Goal: Task Accomplishment & Management: Use online tool/utility

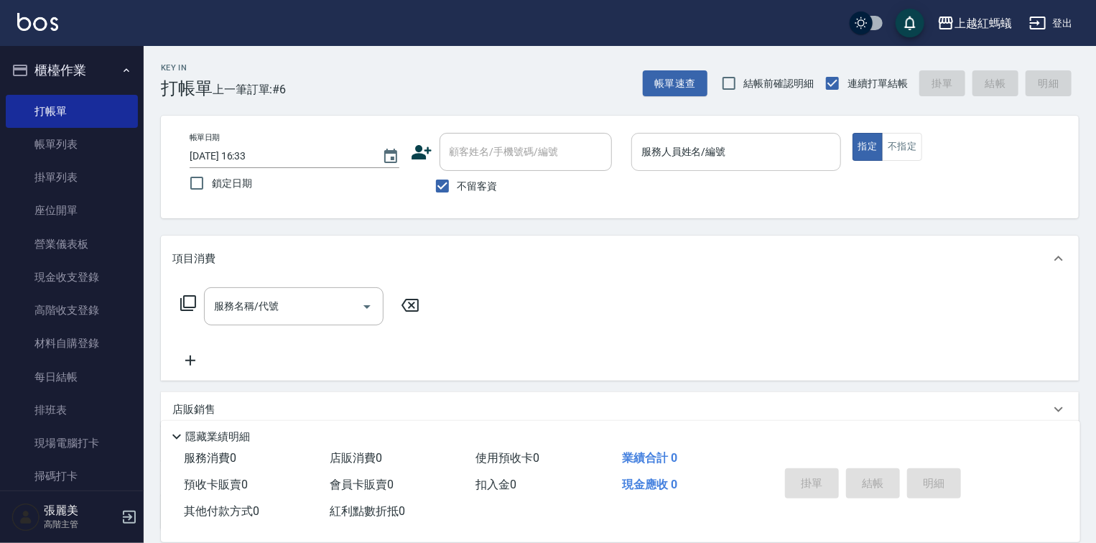
click at [703, 165] on div "服務人員姓名/編號" at bounding box center [736, 152] width 210 height 38
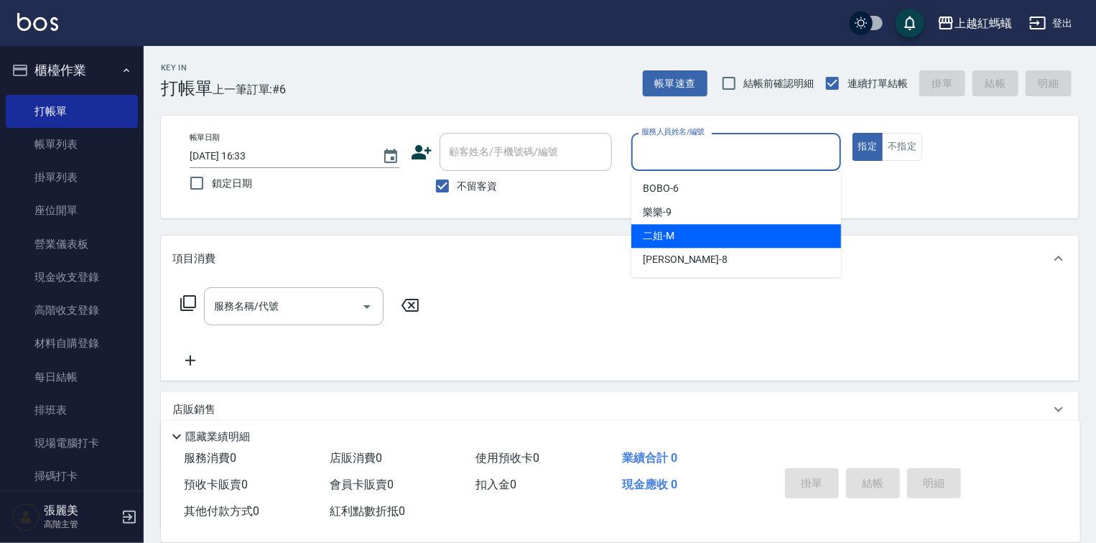
click at [678, 244] on div "二姐 -M" at bounding box center [736, 236] width 210 height 24
click at [683, 151] on input "二姐-M" at bounding box center [725, 151] width 175 height 25
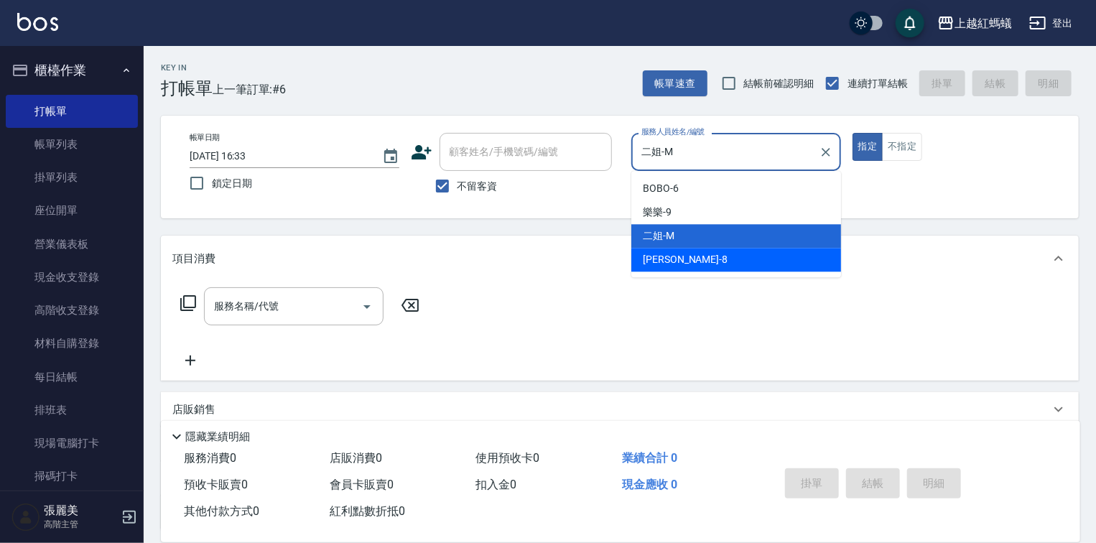
click at [697, 265] on div "[PERSON_NAME] -8" at bounding box center [736, 260] width 210 height 24
type input "[PERSON_NAME]-8"
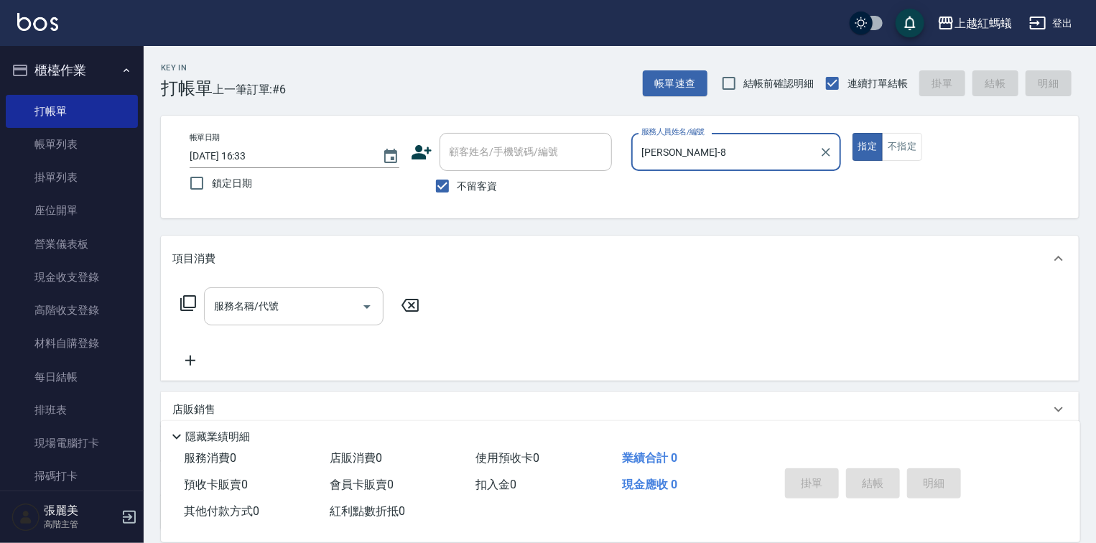
click at [341, 314] on input "服務名稱/代號" at bounding box center [282, 306] width 145 height 25
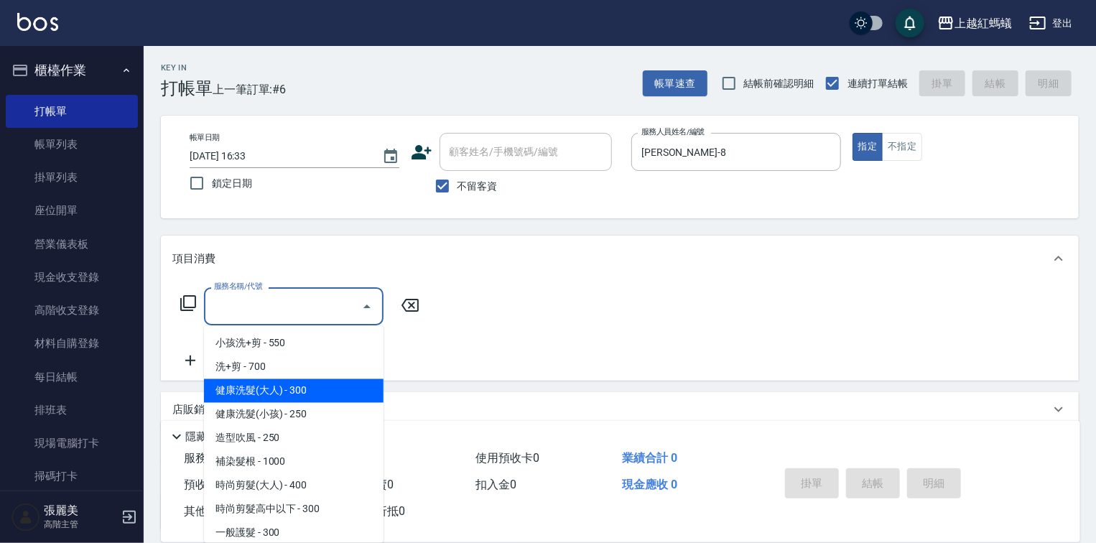
click at [338, 386] on span "健康洗髮(大人) - 300" at bounding box center [293, 391] width 179 height 24
type input "健康洗髮(大人)(201)"
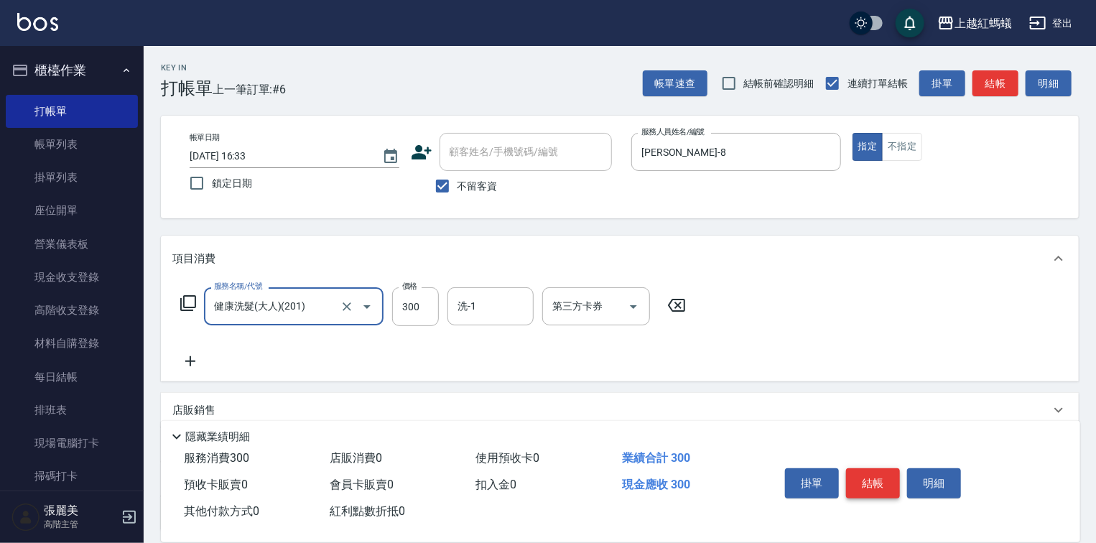
click at [873, 481] on button "結帳" at bounding box center [873, 483] width 54 height 30
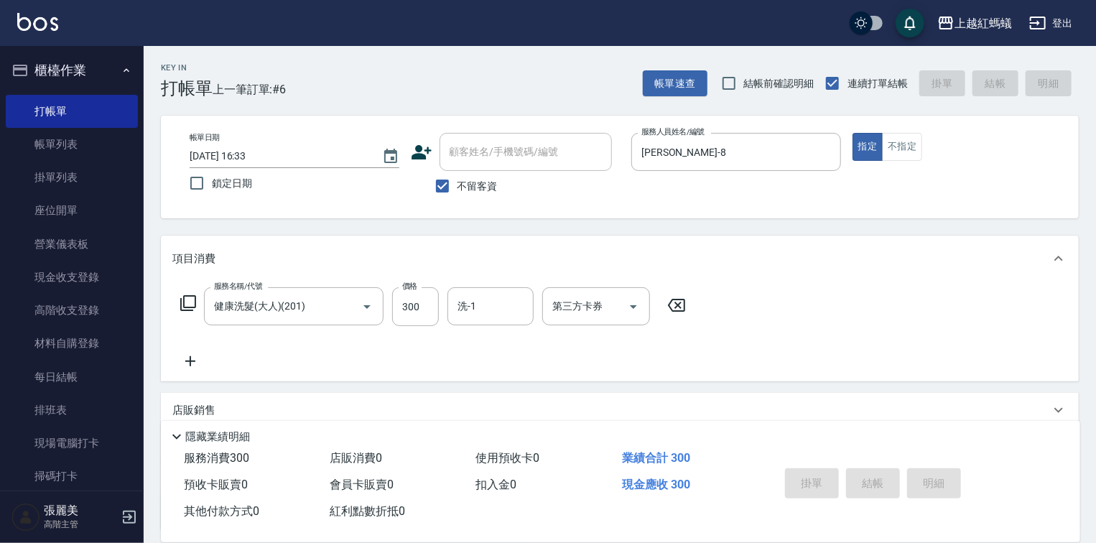
type input "[DATE] 17:35"
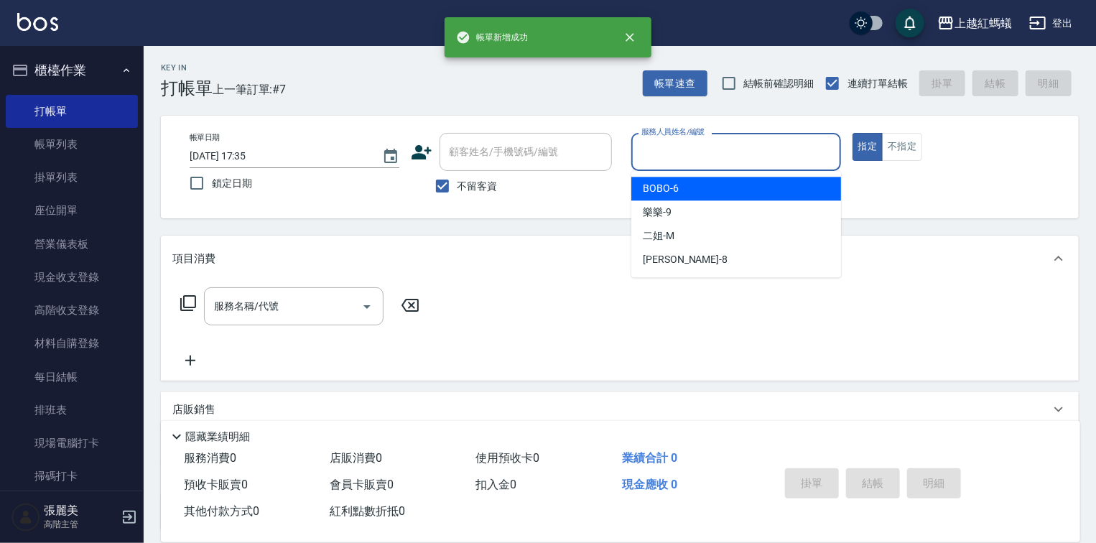
click at [663, 147] on input "服務人員姓名/編號" at bounding box center [736, 151] width 197 height 25
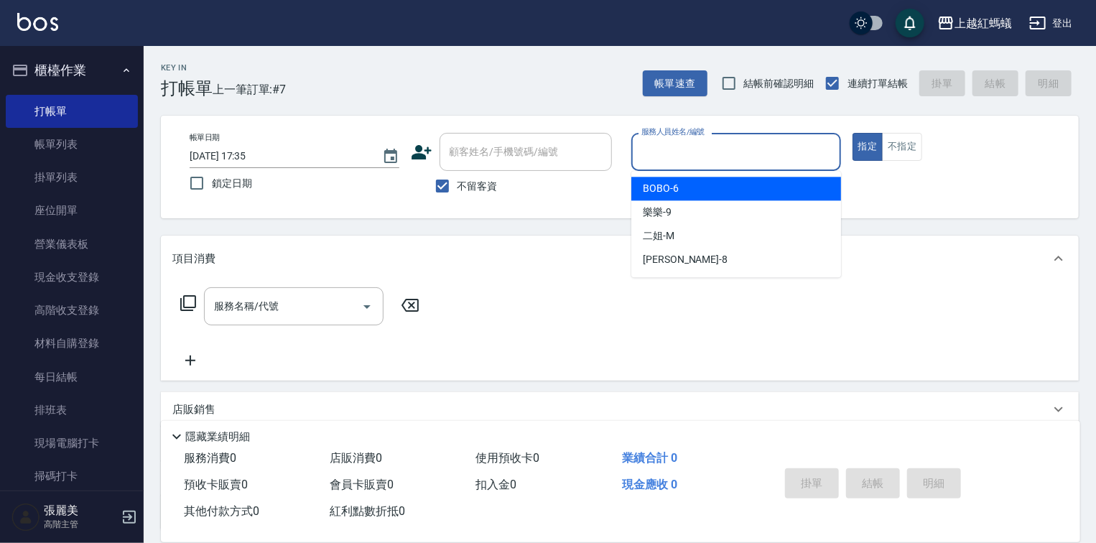
click at [689, 185] on div "BOBO -6" at bounding box center [736, 189] width 210 height 24
type input "BOBO-6"
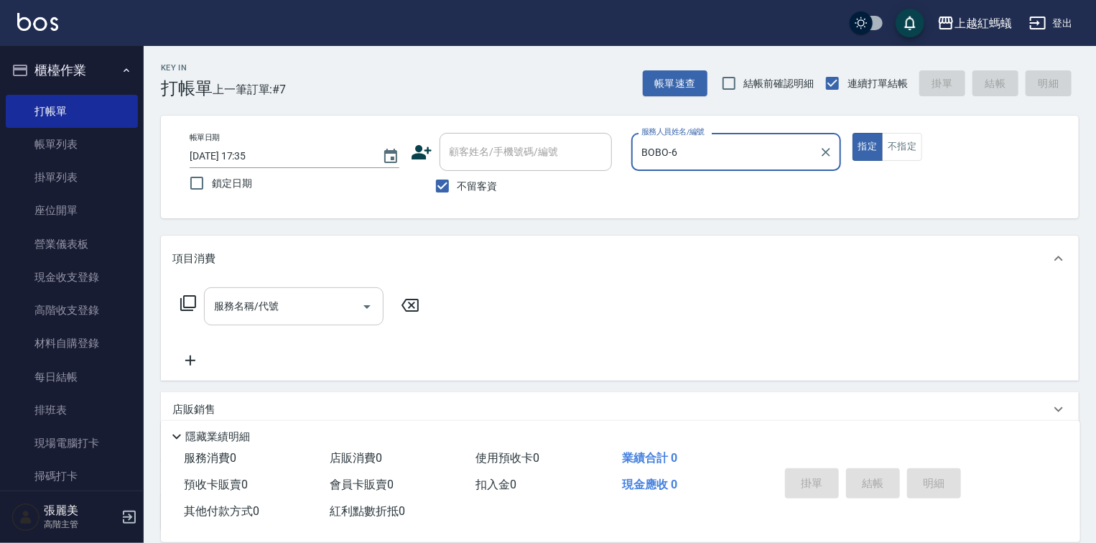
click at [320, 297] on input "服務名稱/代號" at bounding box center [282, 306] width 145 height 25
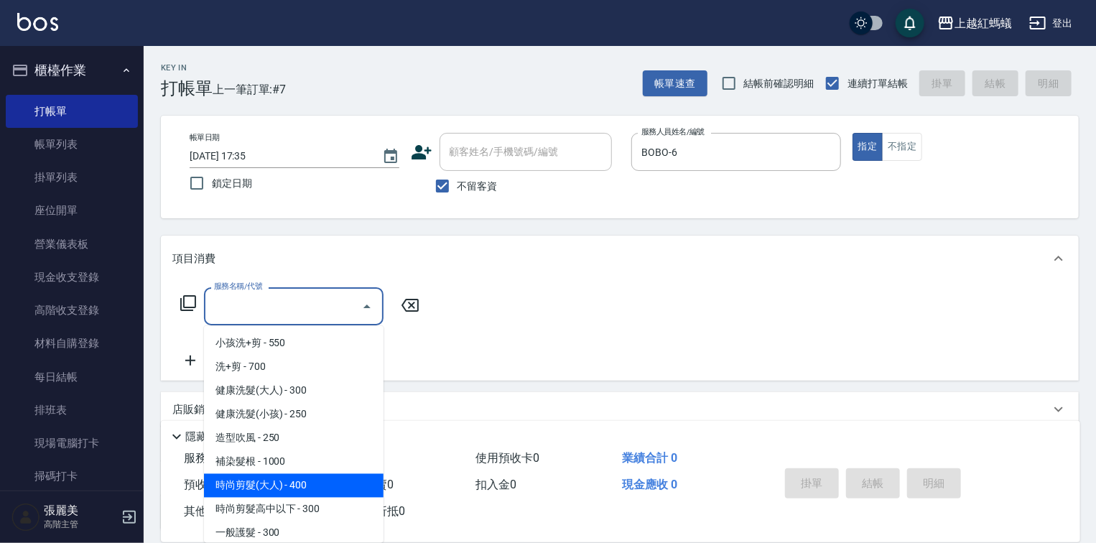
click at [325, 486] on span "時尚剪髮(大人) - 400" at bounding box center [293, 486] width 179 height 24
type input "時尚剪髮(大人)(301)"
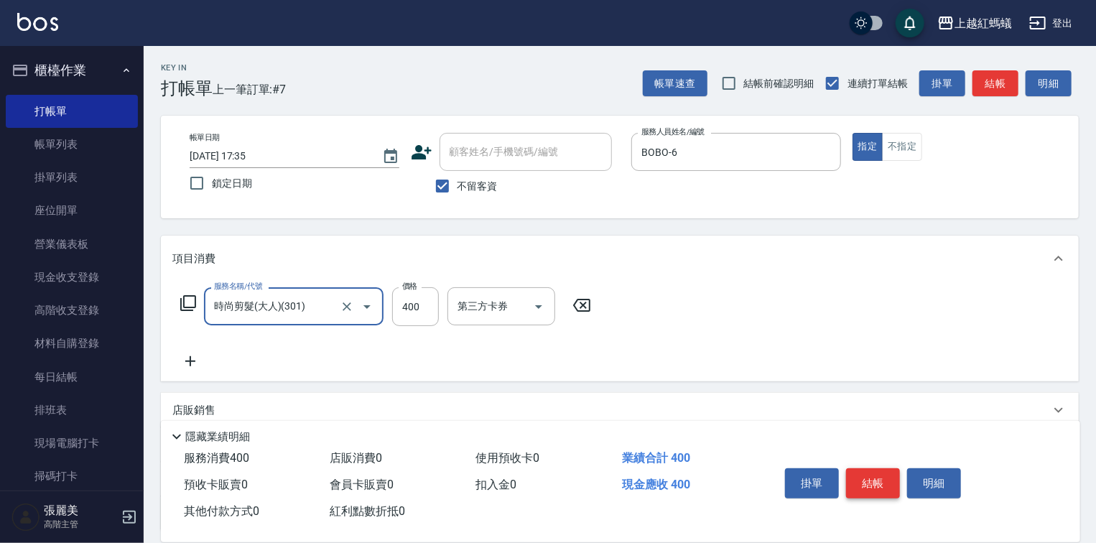
click at [878, 482] on button "結帳" at bounding box center [873, 483] width 54 height 30
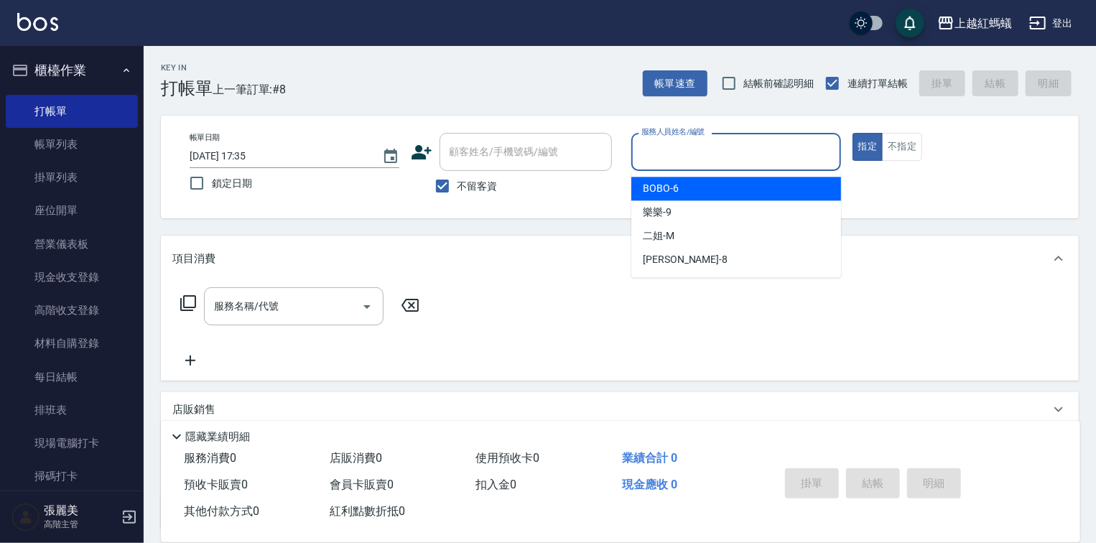
click at [686, 146] on input "服務人員姓名/編號" at bounding box center [736, 151] width 197 height 25
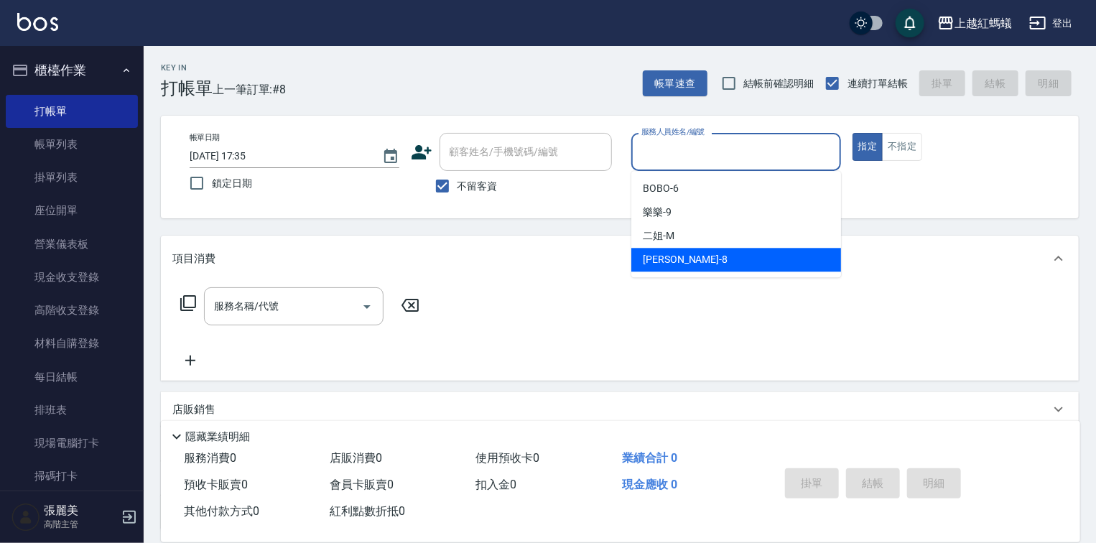
click at [672, 256] on div "[PERSON_NAME] -8" at bounding box center [736, 260] width 210 height 24
type input "[PERSON_NAME]-8"
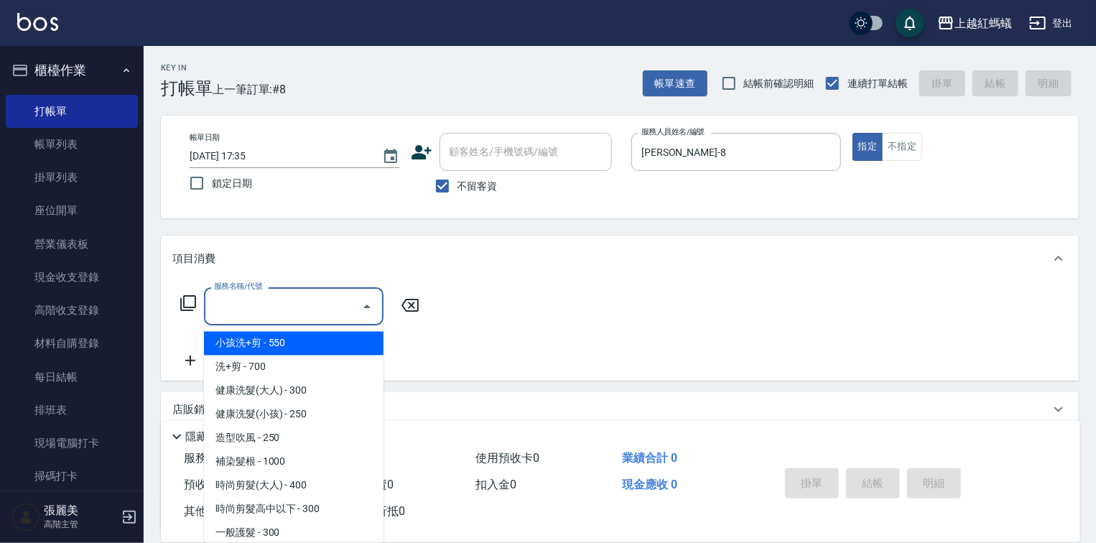
click at [305, 307] on input "服務名稱/代號" at bounding box center [282, 306] width 145 height 25
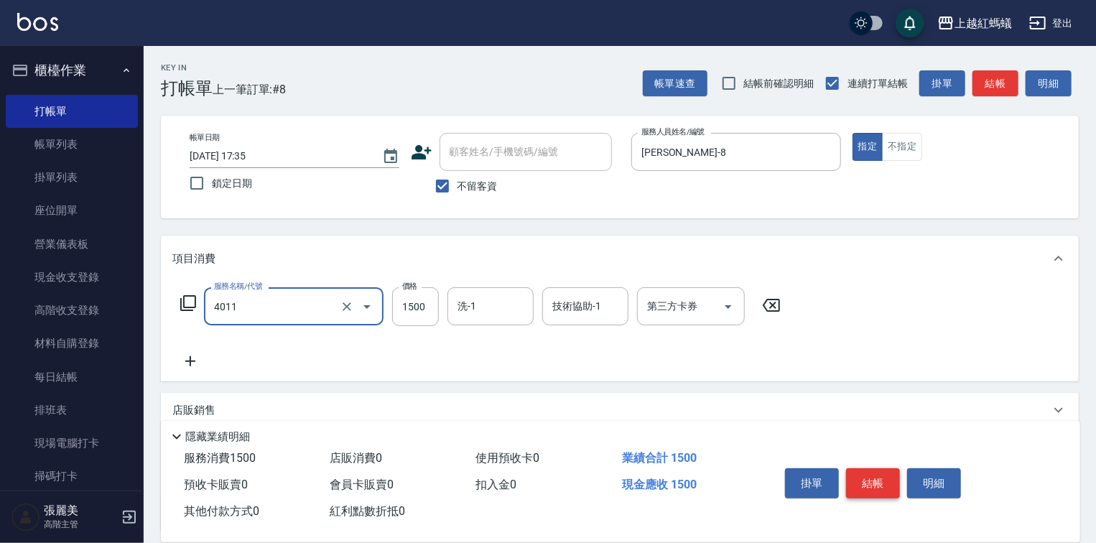
type input "花粉染髮(短)(4011)"
click at [864, 474] on button "結帳" at bounding box center [873, 483] width 54 height 30
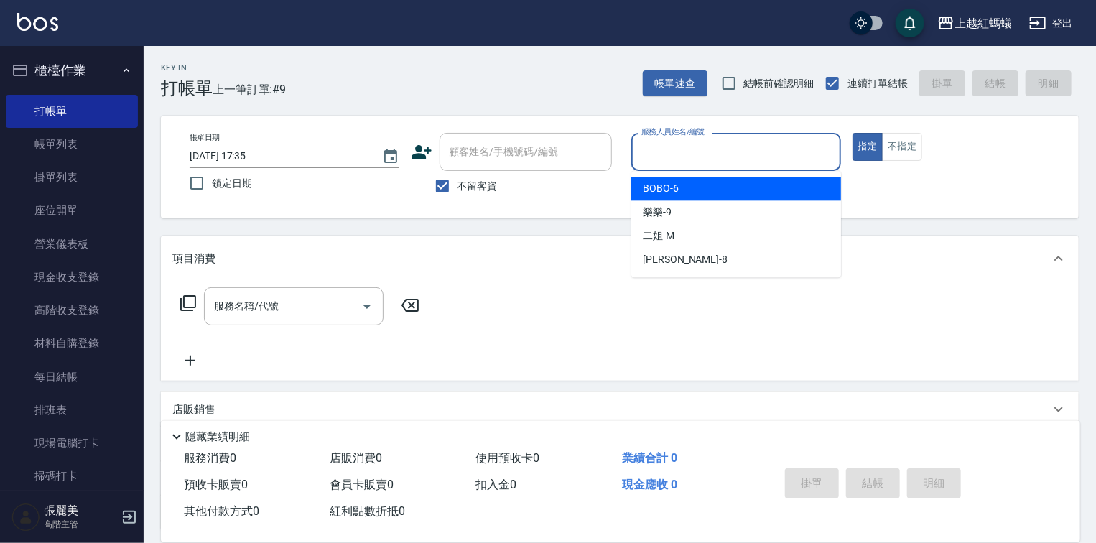
click at [682, 149] on input "服務人員姓名/編號" at bounding box center [736, 151] width 197 height 25
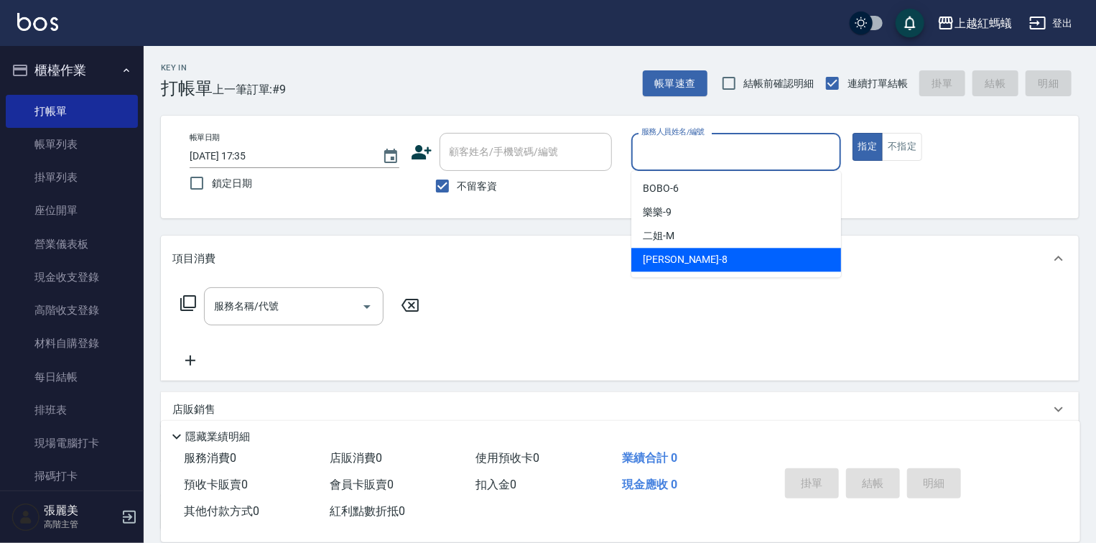
click at [694, 253] on div "[PERSON_NAME] -8" at bounding box center [736, 260] width 210 height 24
type input "[PERSON_NAME]-8"
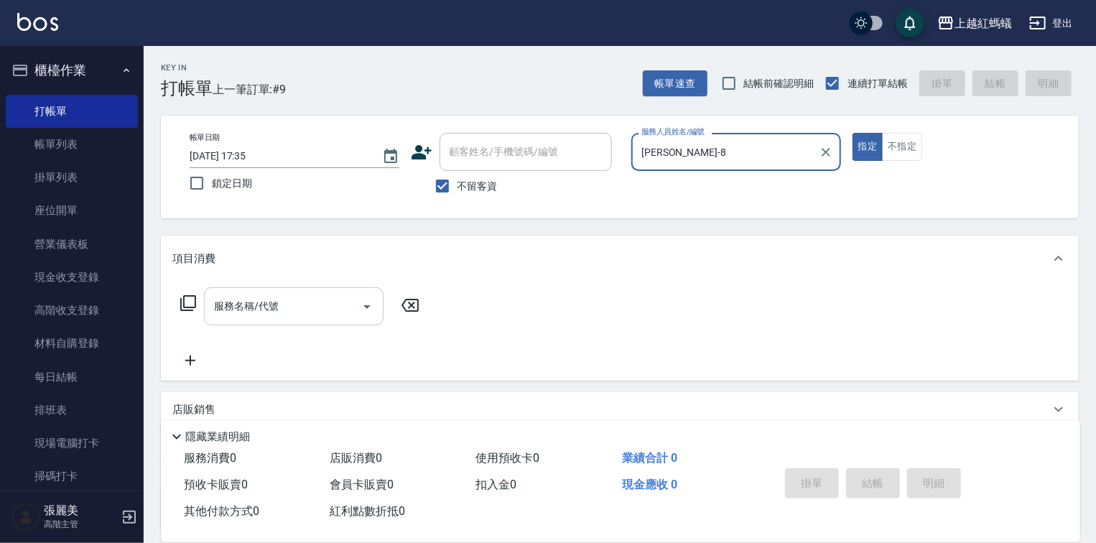
click at [325, 288] on div "服務名稱/代號" at bounding box center [293, 306] width 179 height 38
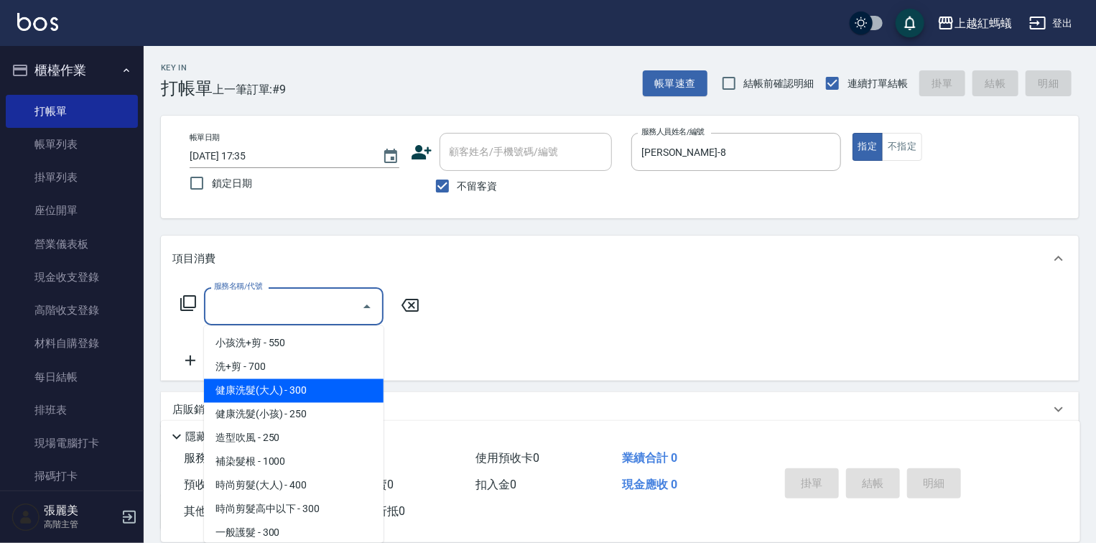
click at [322, 393] on span "健康洗髮(大人) - 300" at bounding box center [293, 391] width 179 height 24
type input "健康洗髮(大人)(201)"
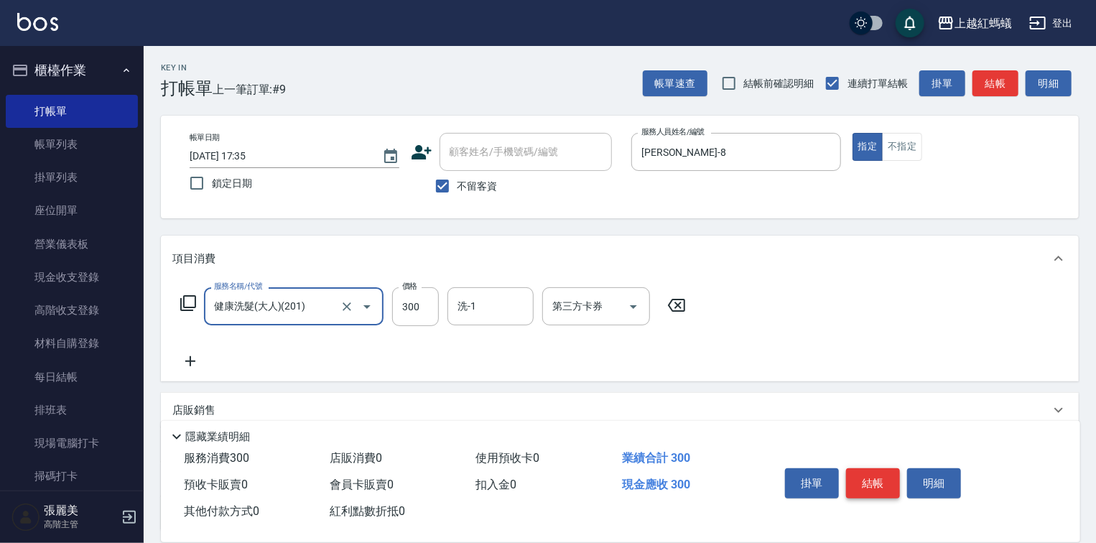
click at [865, 480] on button "結帳" at bounding box center [873, 483] width 54 height 30
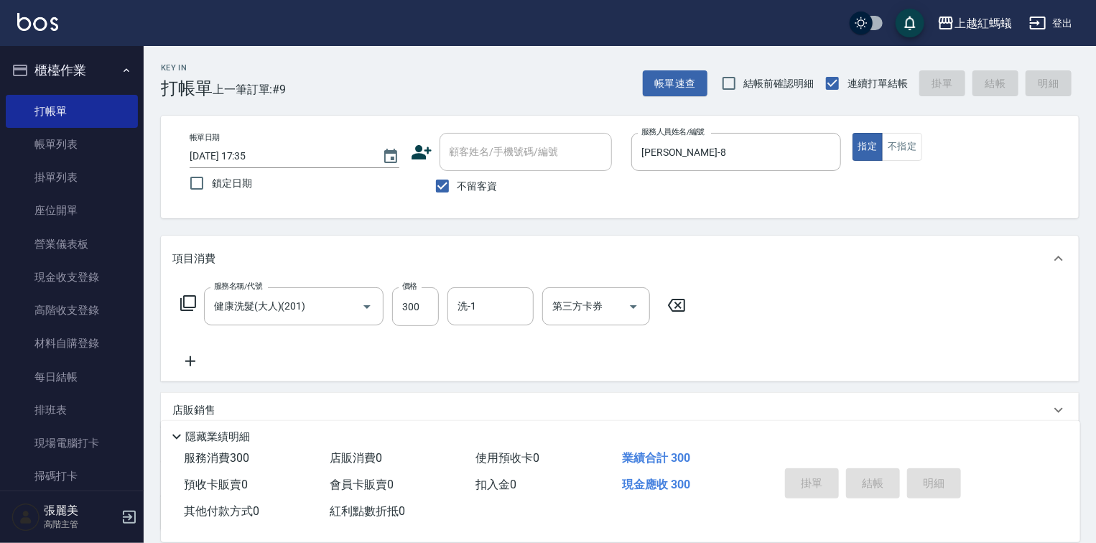
type input "[DATE] 17:36"
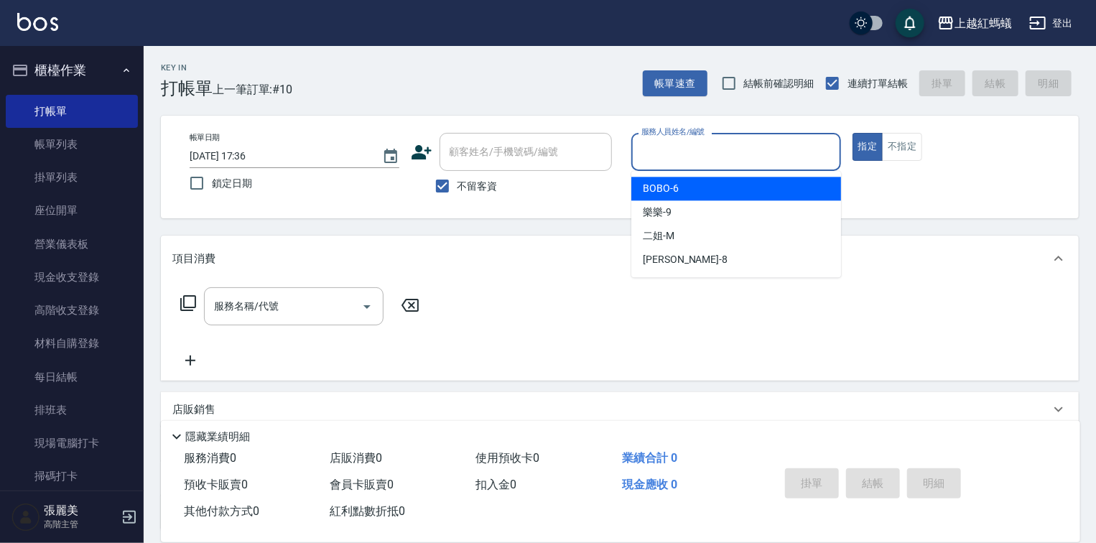
click at [694, 157] on input "服務人員姓名/編號" at bounding box center [736, 151] width 197 height 25
click at [709, 189] on div "BOBO -6" at bounding box center [736, 189] width 210 height 24
type input "BOBO-6"
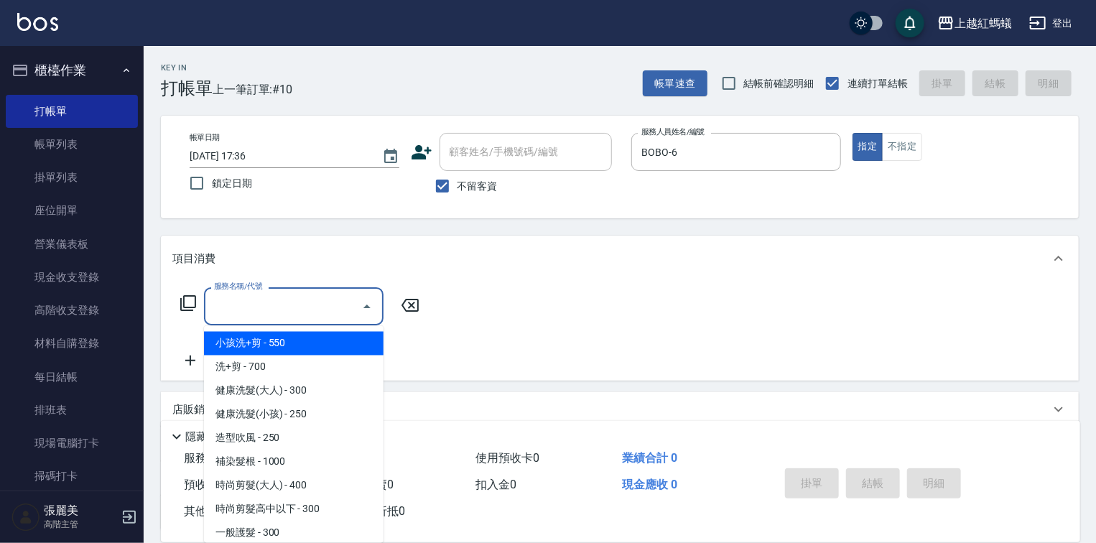
click at [325, 294] on input "服務名稱/代號" at bounding box center [282, 306] width 145 height 25
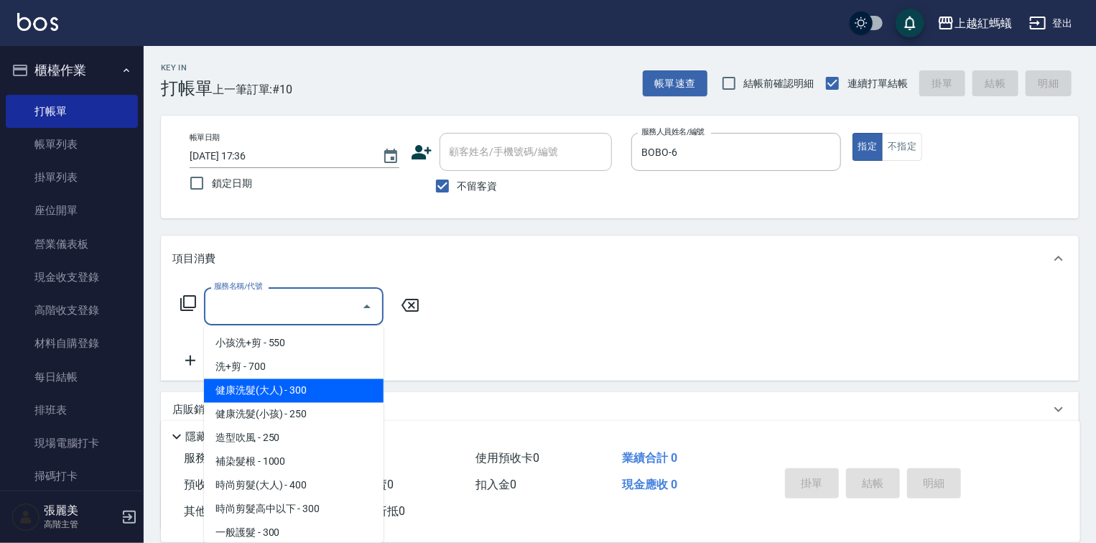
click at [332, 383] on span "健康洗髮(大人) - 300" at bounding box center [293, 391] width 179 height 24
type input "健康洗髮(大人)(201)"
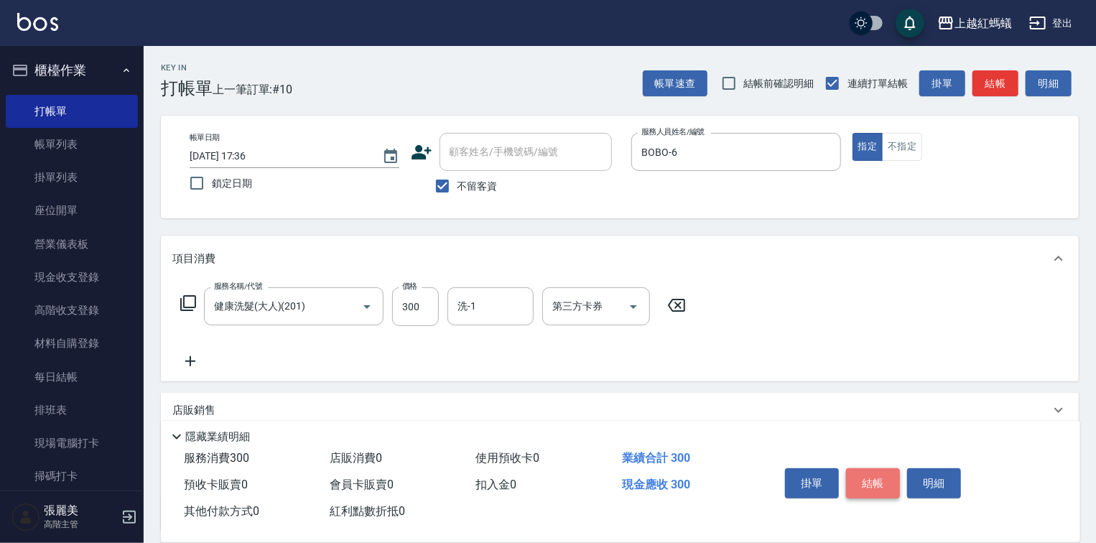
click at [862, 474] on button "結帳" at bounding box center [873, 483] width 54 height 30
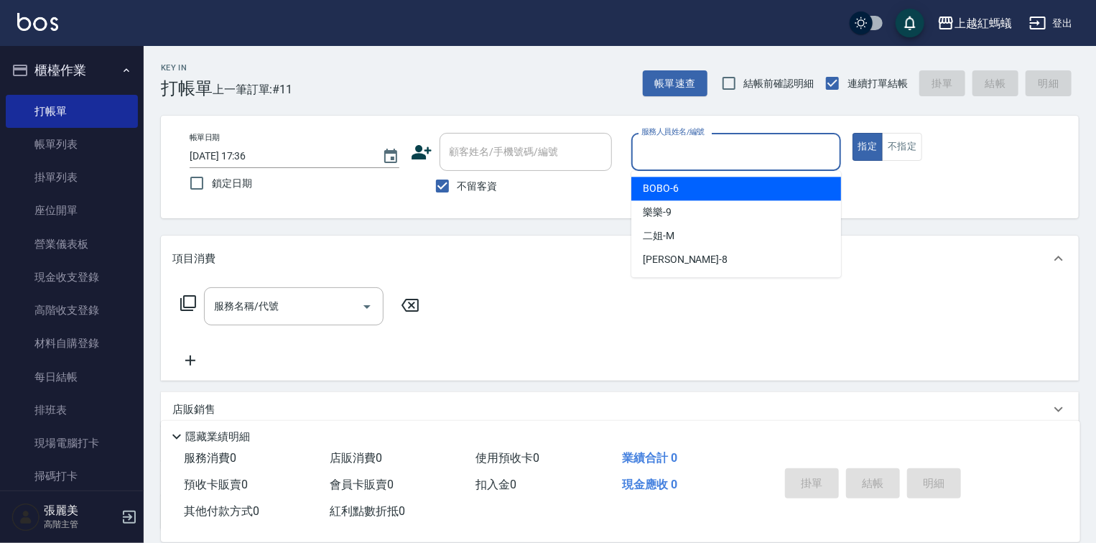
click at [738, 151] on input "服務人員姓名/編號" at bounding box center [736, 151] width 197 height 25
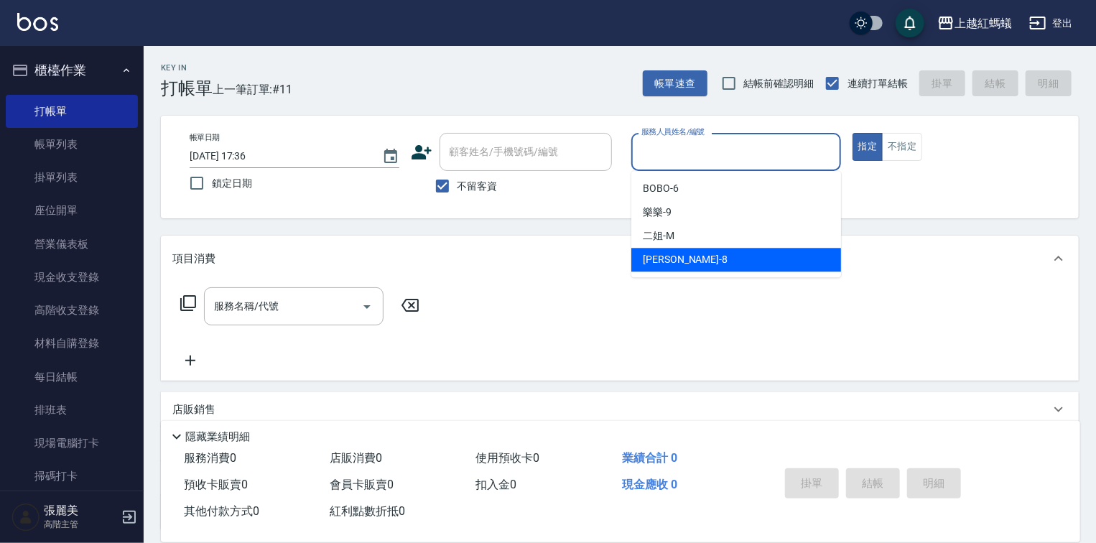
click at [698, 267] on div "[PERSON_NAME] -8" at bounding box center [736, 260] width 210 height 24
type input "[PERSON_NAME]-8"
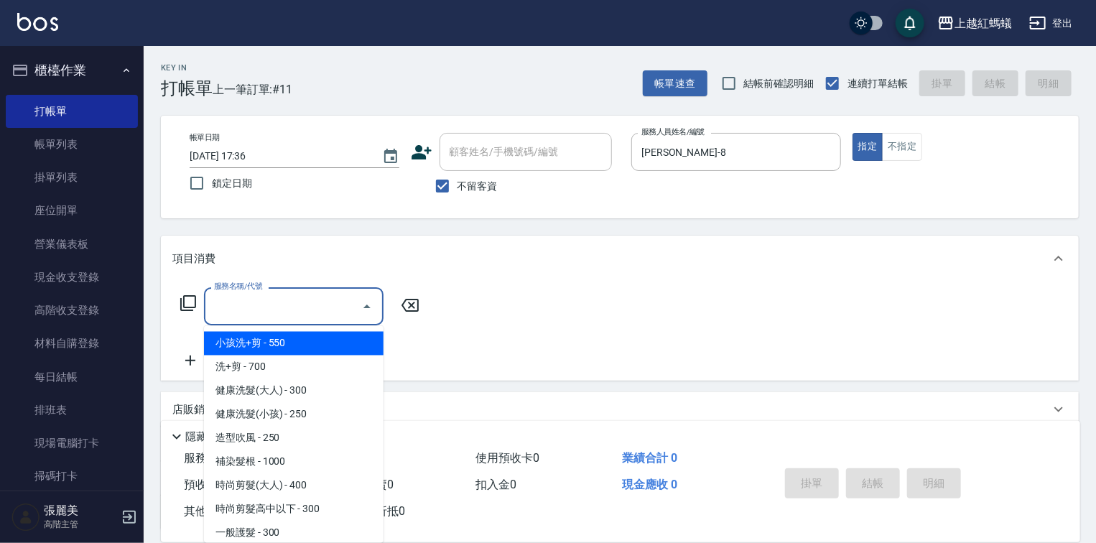
click at [350, 305] on input "服務名稱/代號" at bounding box center [282, 306] width 145 height 25
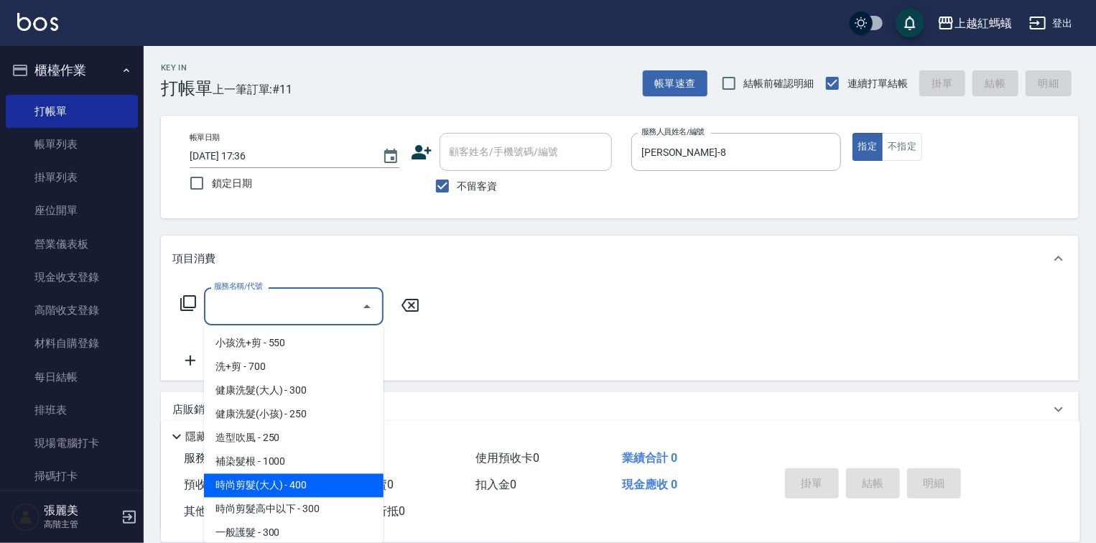
click at [289, 482] on span "時尚剪髮(大人) - 400" at bounding box center [293, 486] width 179 height 24
type input "時尚剪髮(大人)(301)"
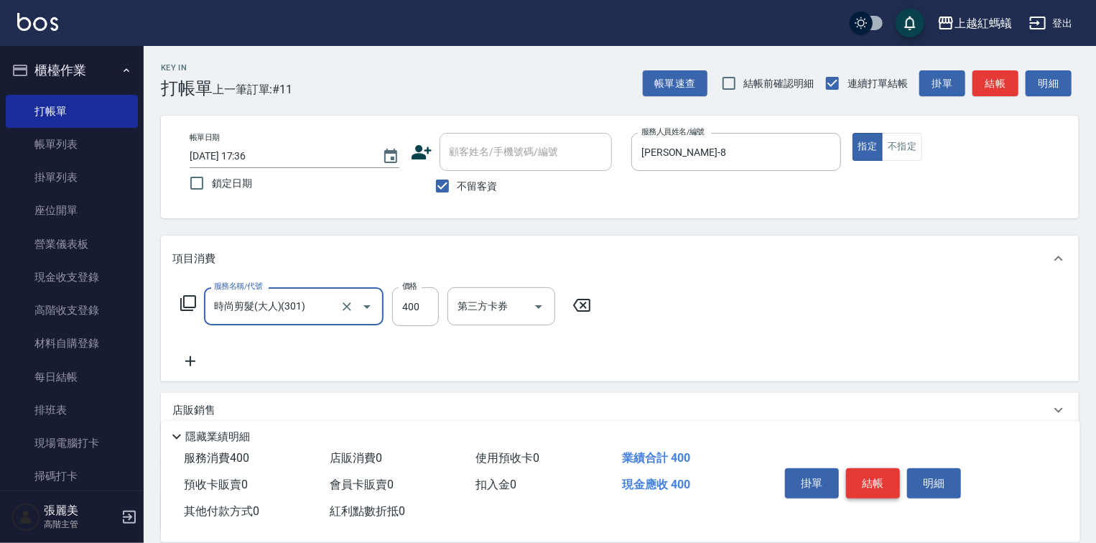
click at [864, 477] on button "結帳" at bounding box center [873, 483] width 54 height 30
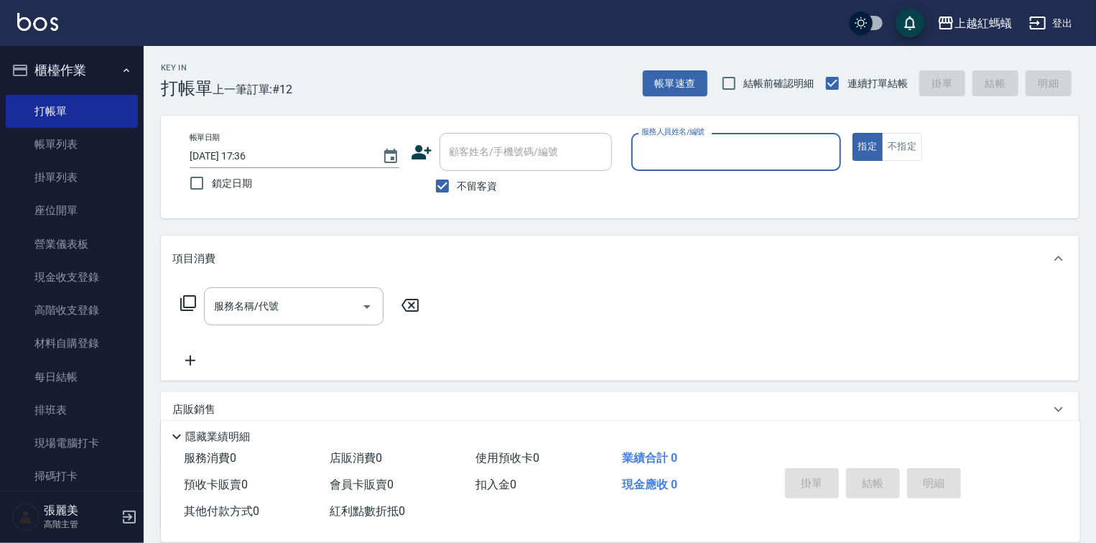
click at [662, 141] on input "服務人員姓名/編號" at bounding box center [736, 151] width 197 height 25
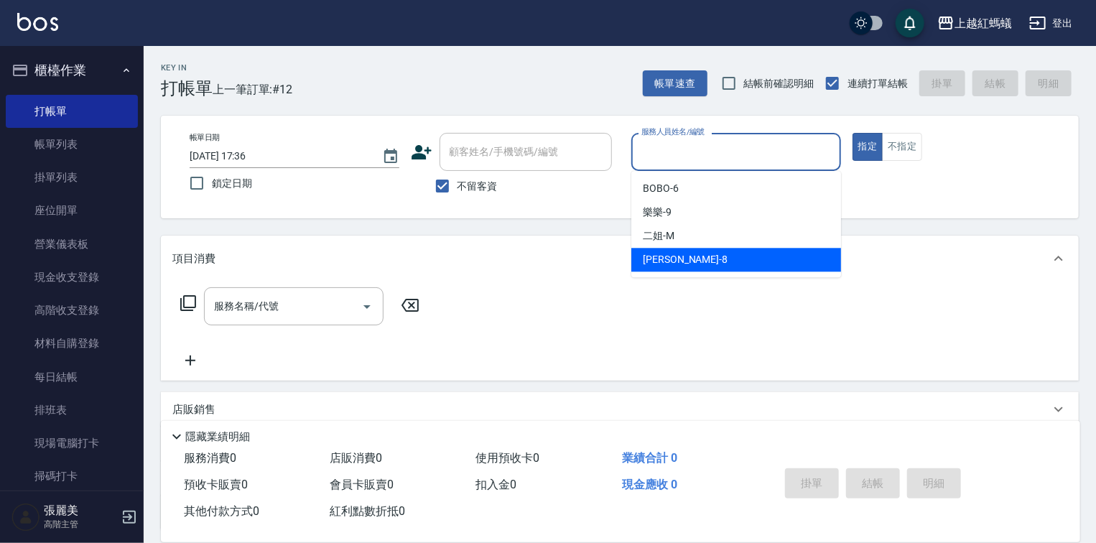
click at [715, 258] on div "[PERSON_NAME] -8" at bounding box center [736, 260] width 210 height 24
type input "[PERSON_NAME]-8"
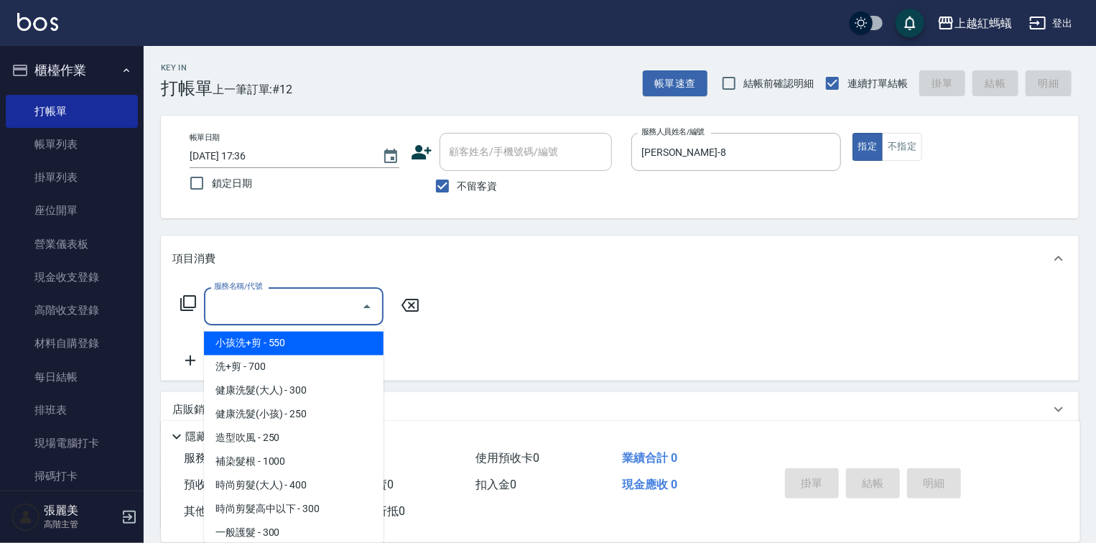
click at [319, 305] on input "服務名稱/代號" at bounding box center [282, 306] width 145 height 25
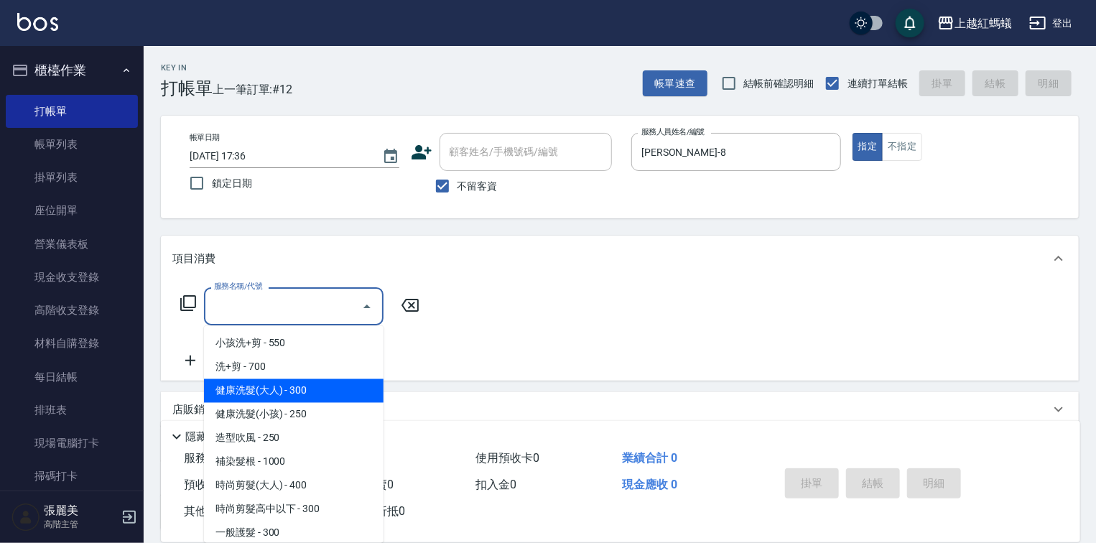
click at [305, 386] on span "健康洗髮(大人) - 300" at bounding box center [293, 391] width 179 height 24
type input "健康洗髮(大人)(201)"
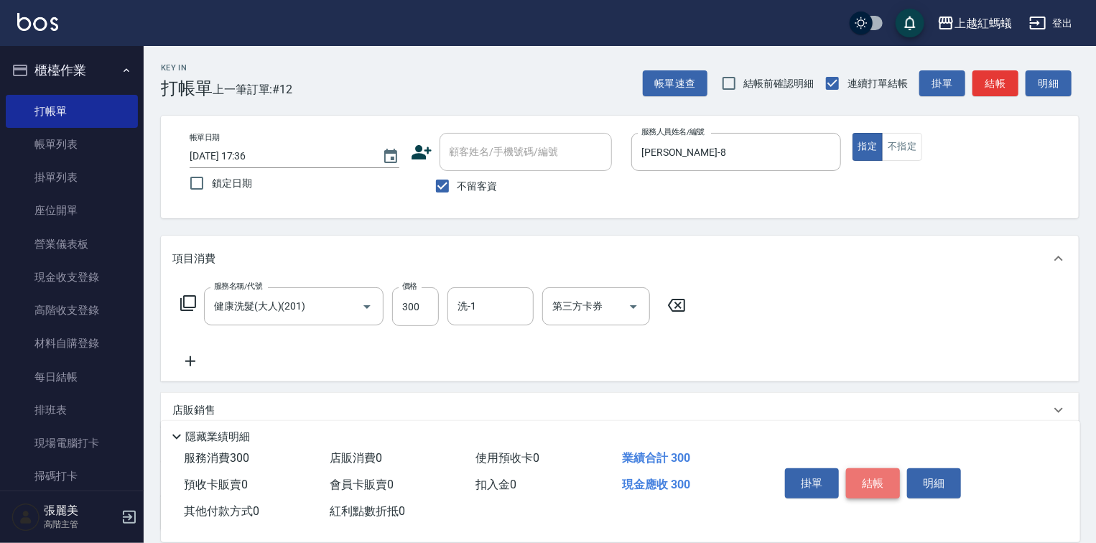
click at [861, 474] on button "結帳" at bounding box center [873, 483] width 54 height 30
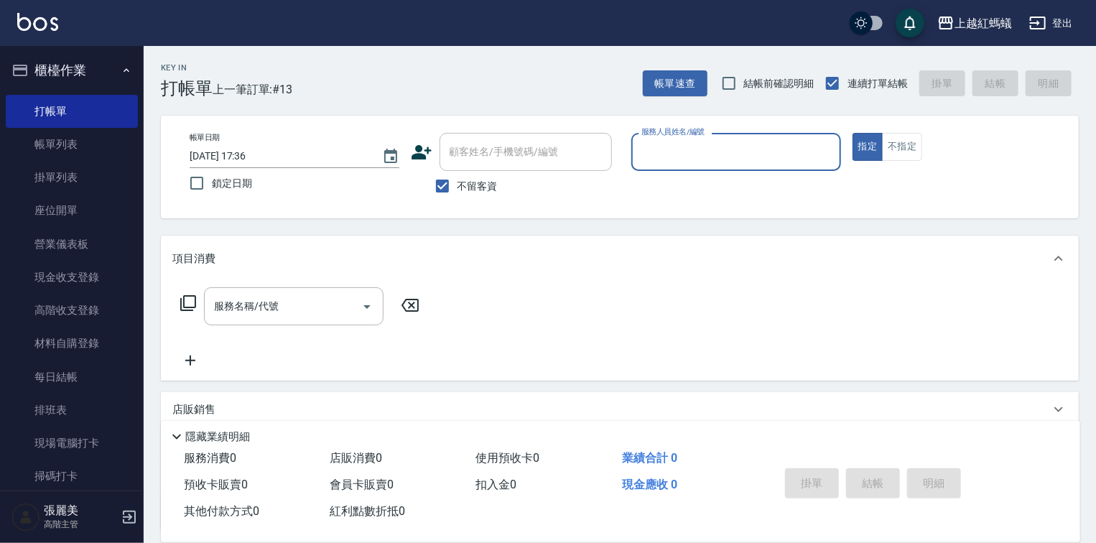
click at [708, 153] on input "服務人員姓名/編號" at bounding box center [736, 151] width 197 height 25
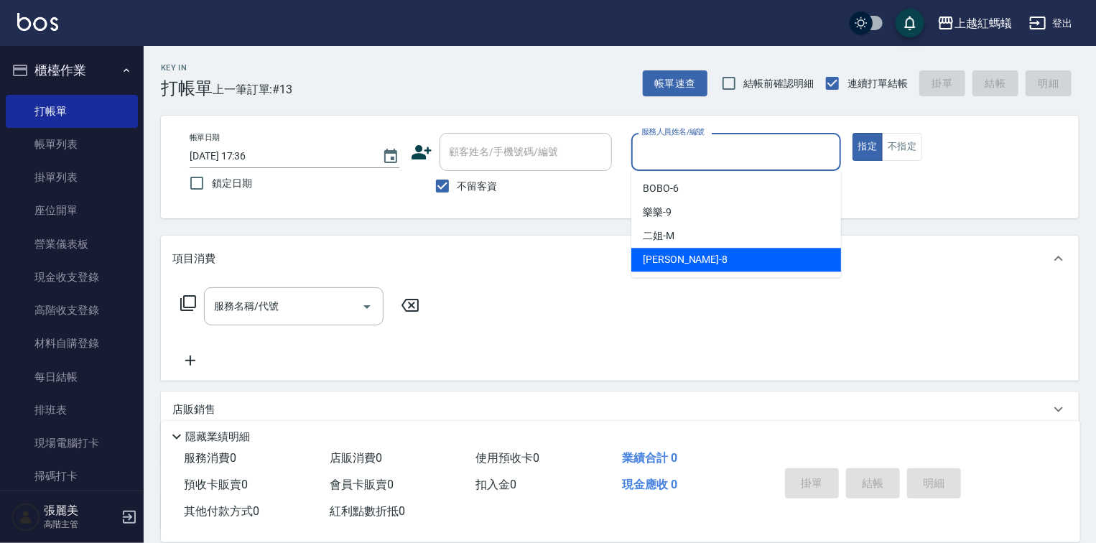
click at [685, 257] on div "[PERSON_NAME] -8" at bounding box center [736, 260] width 210 height 24
type input "[PERSON_NAME]-8"
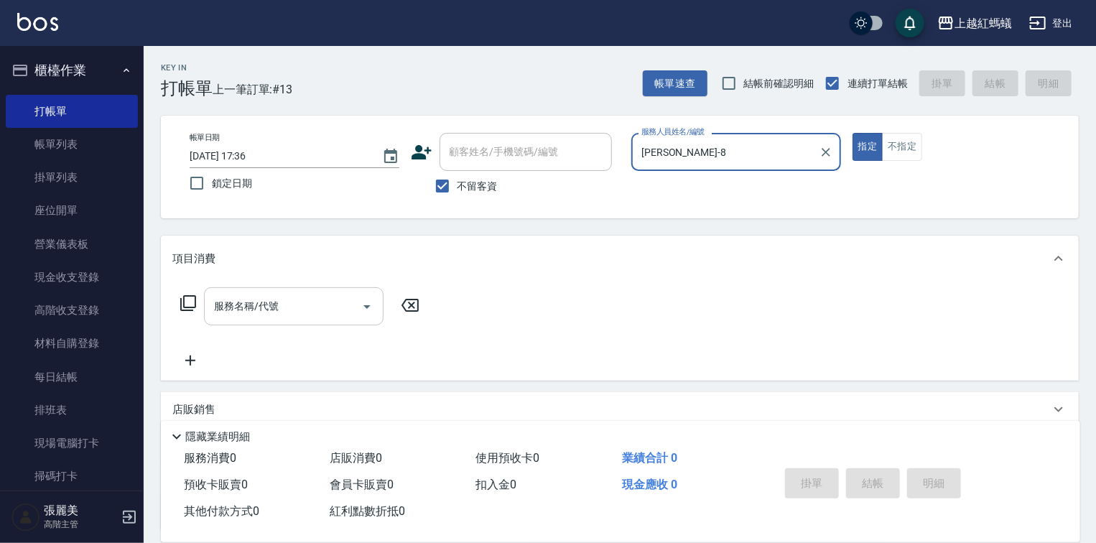
click at [294, 309] on input "服務名稱/代號" at bounding box center [282, 306] width 145 height 25
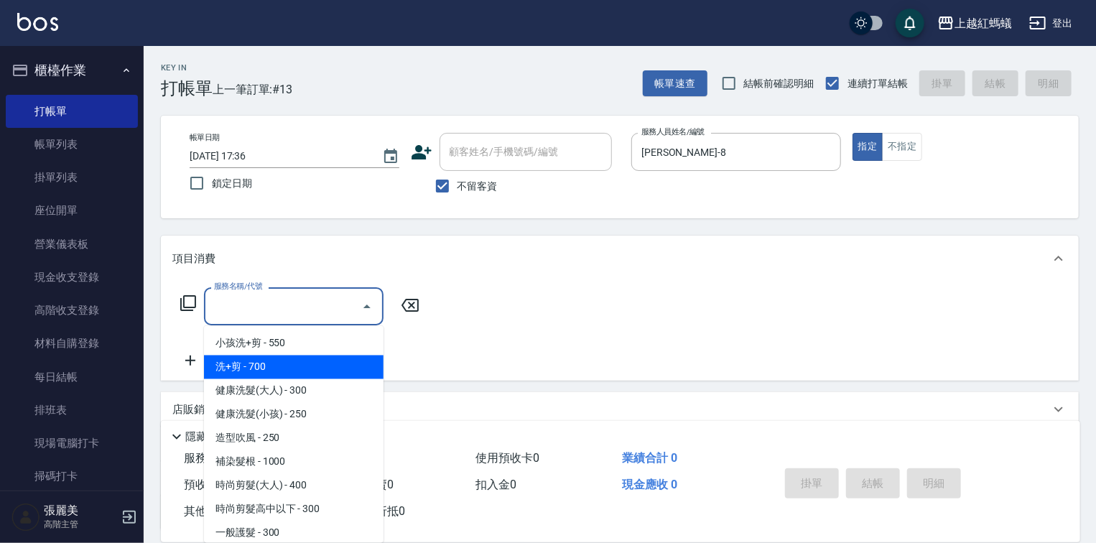
click at [247, 365] on span "洗+剪 - 700" at bounding box center [293, 367] width 179 height 24
type input "洗+剪(200)"
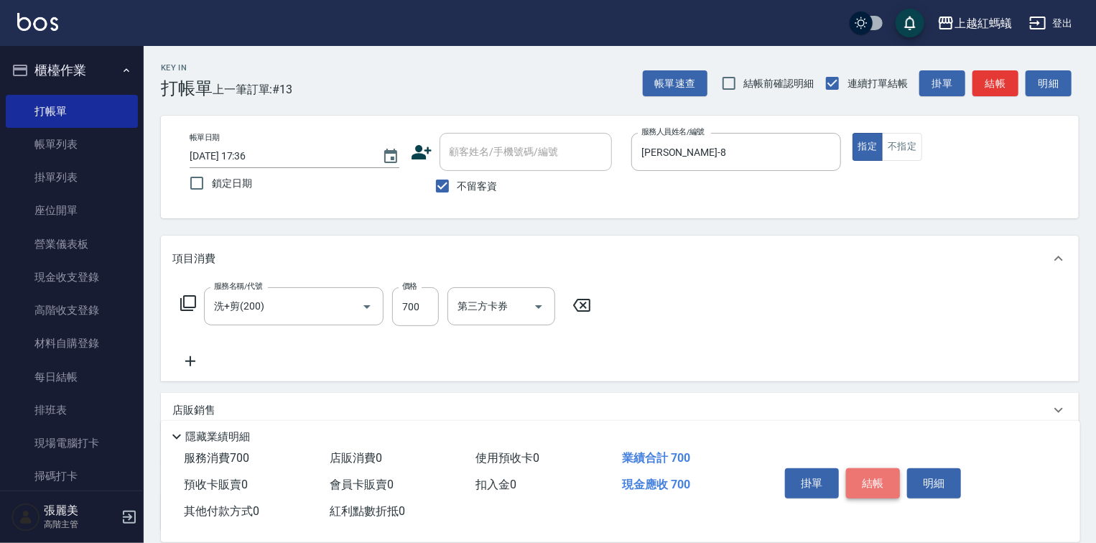
click at [882, 477] on button "結帳" at bounding box center [873, 483] width 54 height 30
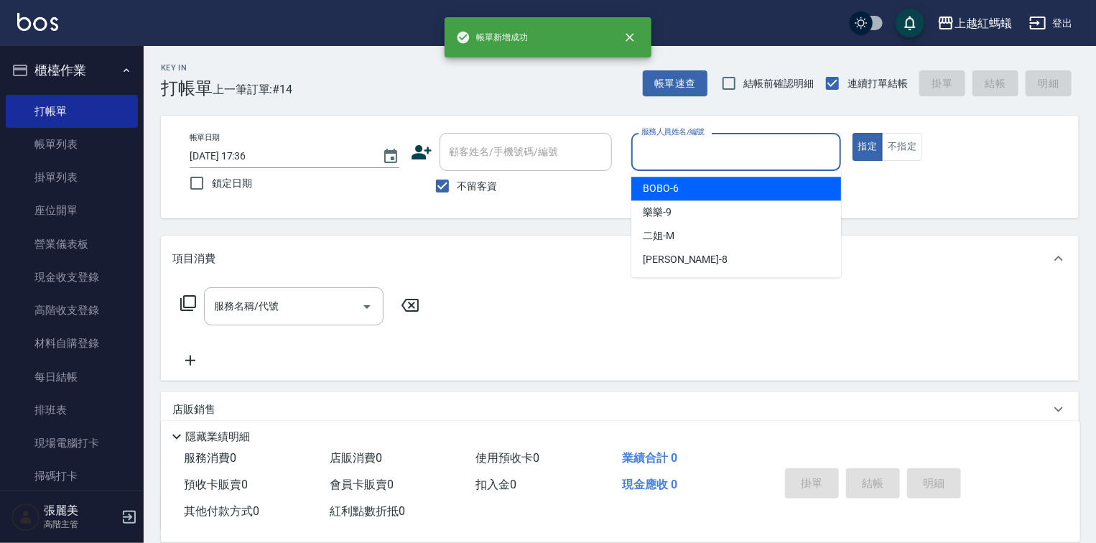
click at [658, 164] on input "服務人員姓名/編號" at bounding box center [736, 151] width 197 height 25
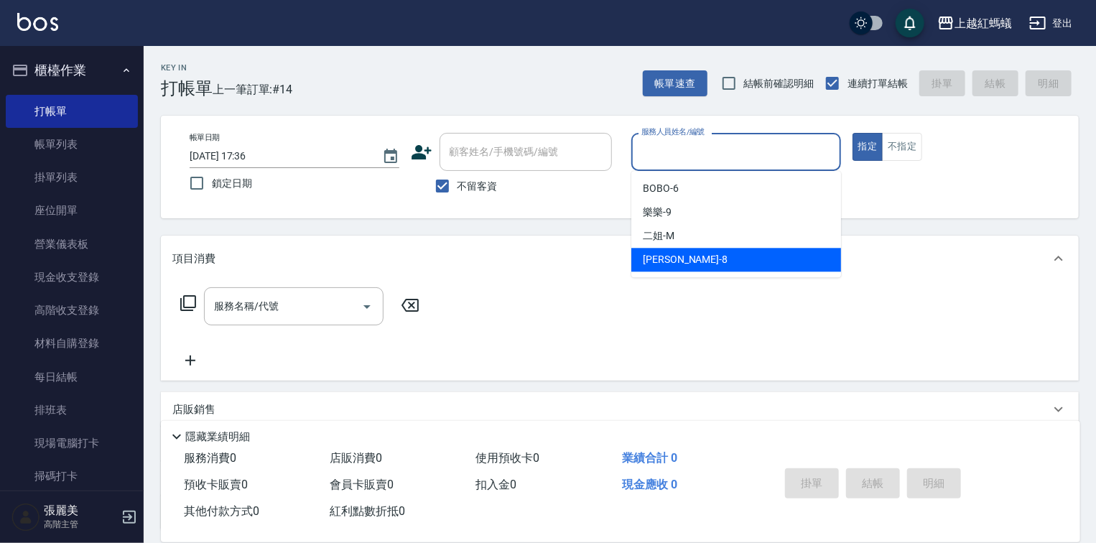
click at [683, 267] on div "[PERSON_NAME] -8" at bounding box center [736, 260] width 210 height 24
type input "[PERSON_NAME]-8"
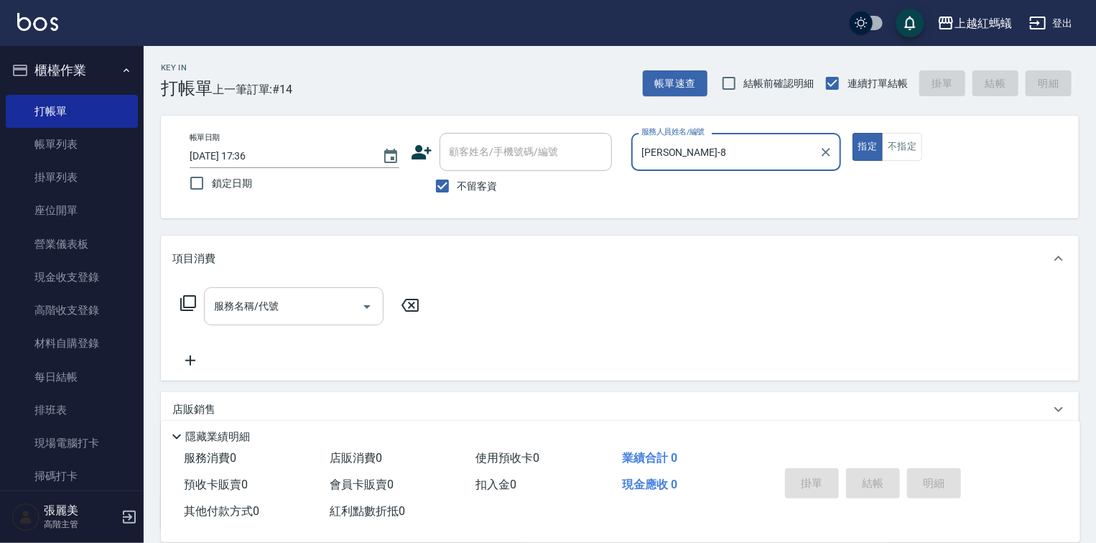
click at [276, 295] on input "服務名稱/代號" at bounding box center [282, 306] width 145 height 25
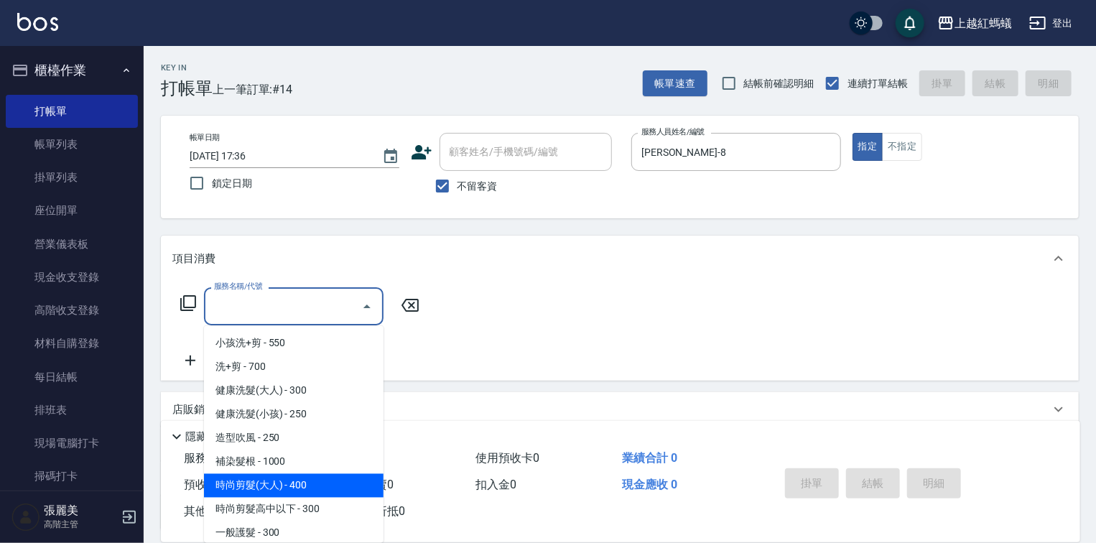
click at [320, 494] on span "時尚剪髮(大人) - 400" at bounding box center [293, 486] width 179 height 24
type input "時尚剪髮(大人)(301)"
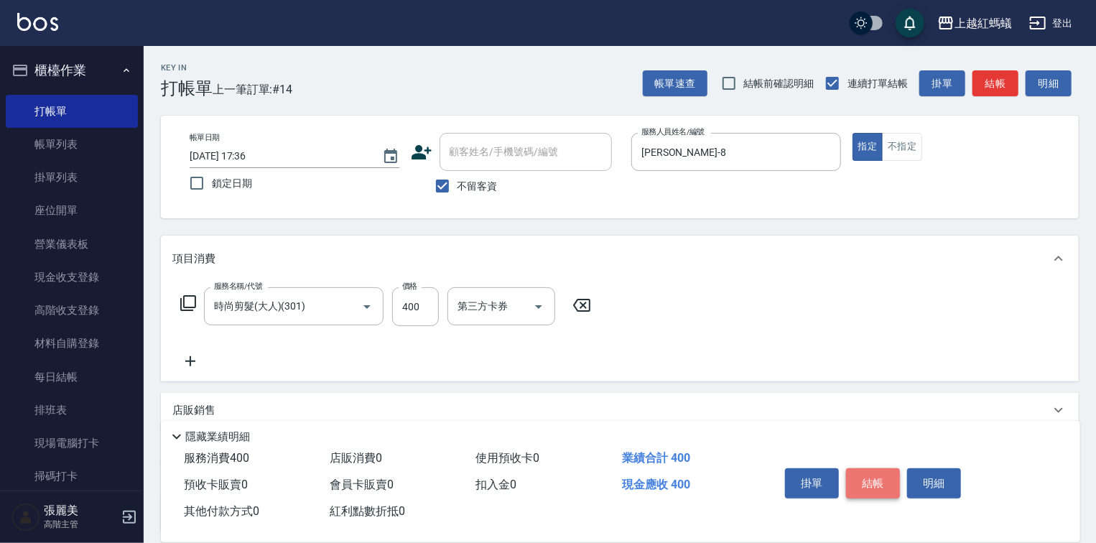
click at [882, 468] on button "結帳" at bounding box center [873, 483] width 54 height 30
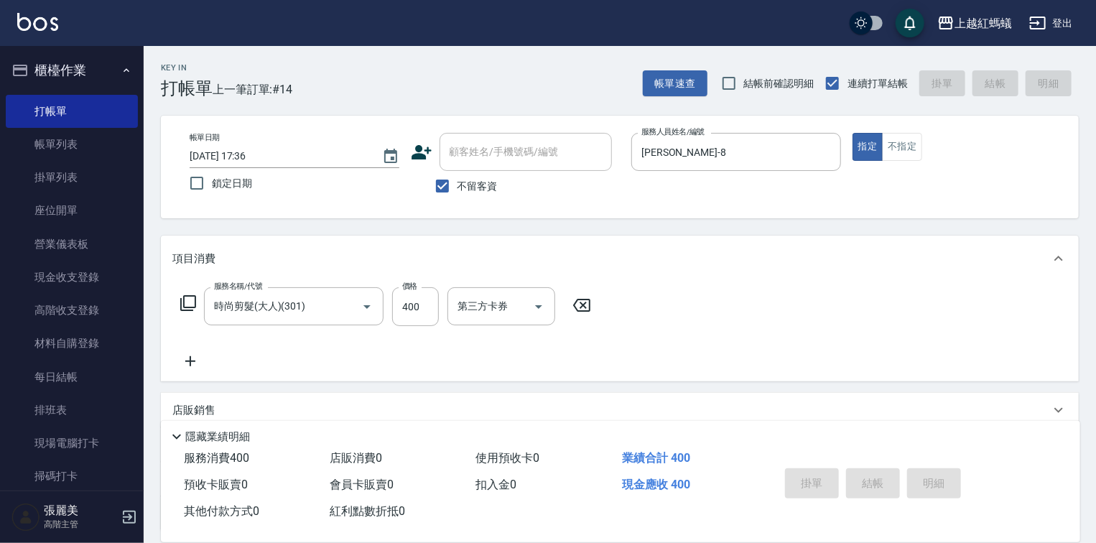
type input "[DATE] 17:37"
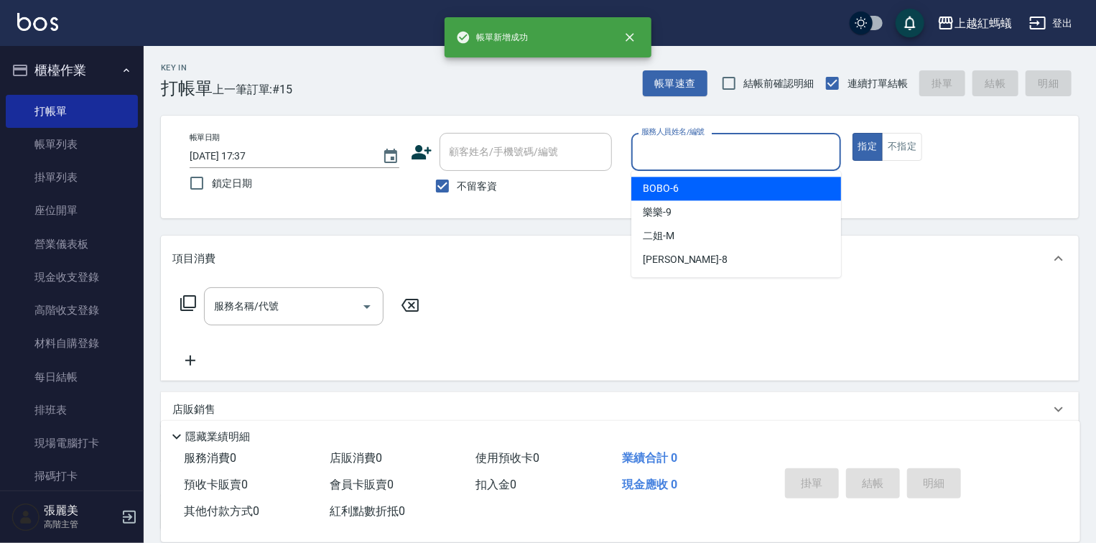
click at [735, 153] on input "服務人員姓名/編號" at bounding box center [736, 151] width 197 height 25
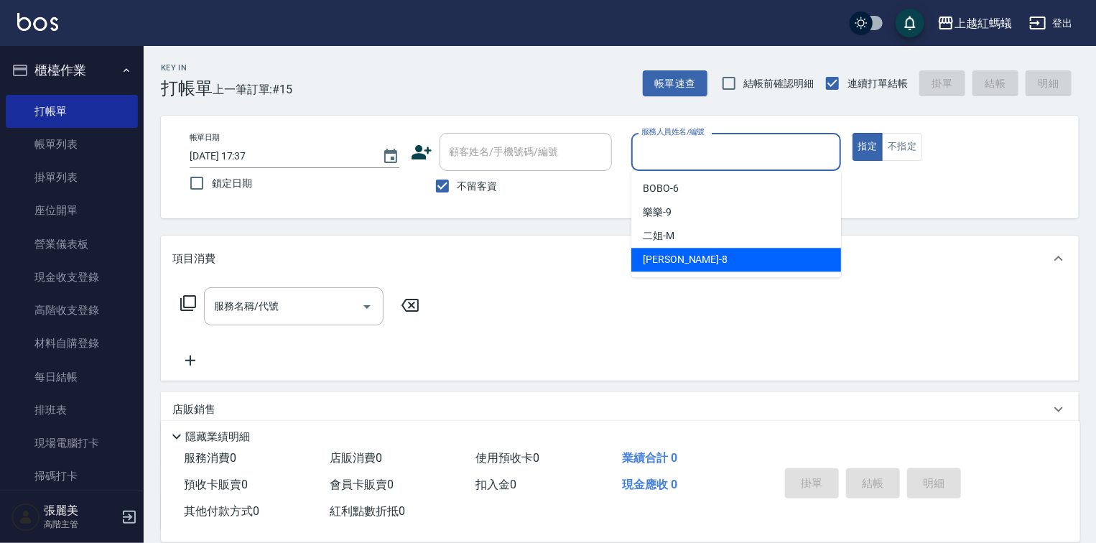
click at [633, 258] on div "[PERSON_NAME] -8" at bounding box center [736, 260] width 210 height 24
type input "[PERSON_NAME]-8"
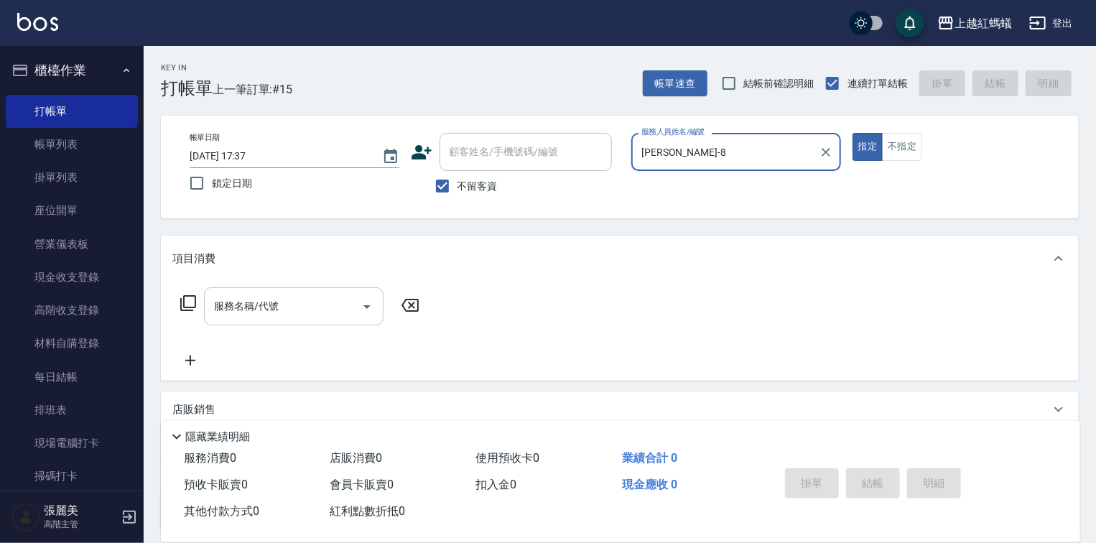
click at [289, 311] on input "服務名稱/代號" at bounding box center [282, 306] width 145 height 25
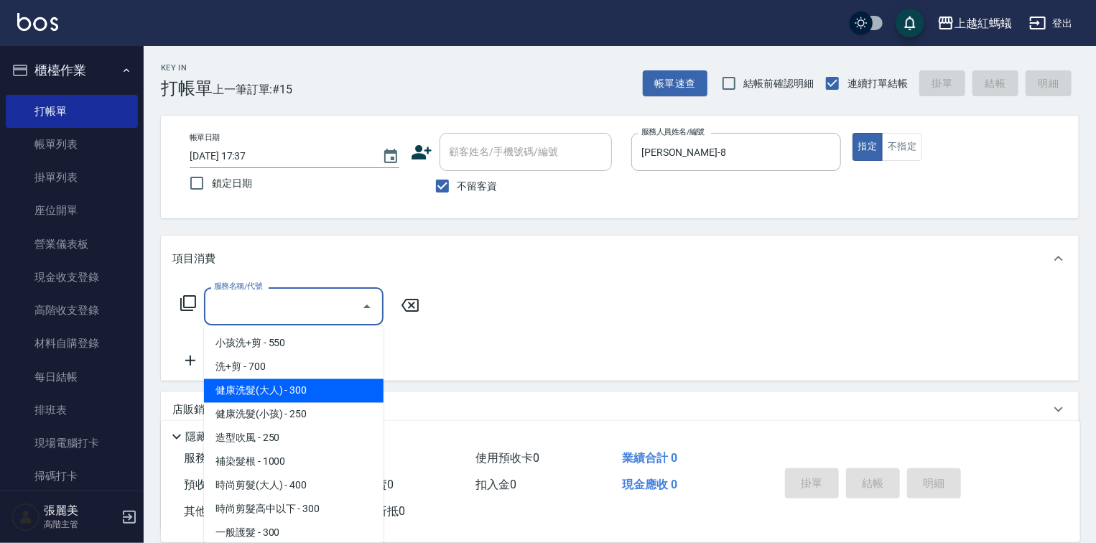
click at [312, 394] on span "健康洗髮(大人) - 300" at bounding box center [293, 391] width 179 height 24
type input "健康洗髮(大人)(201)"
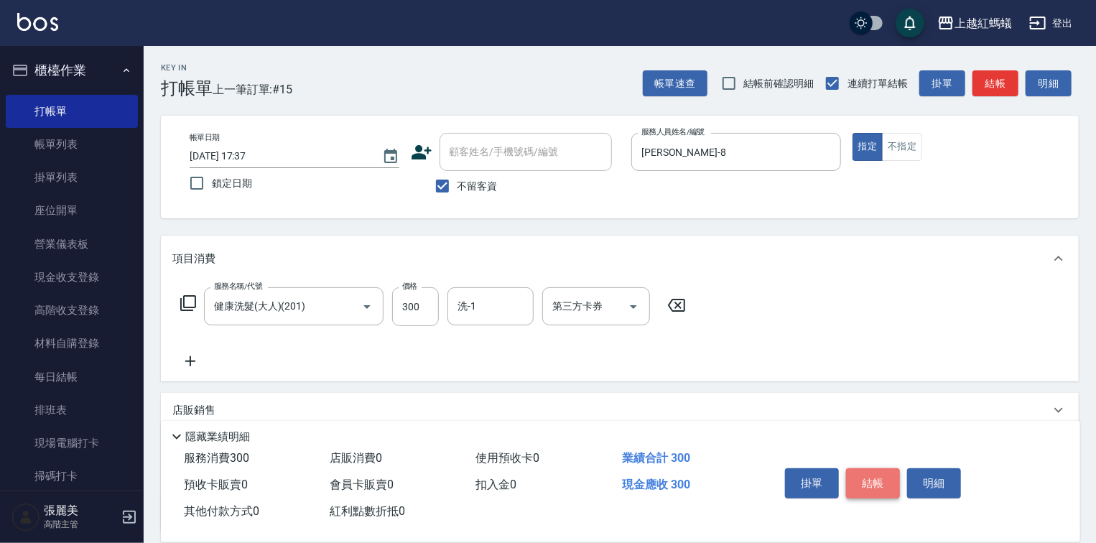
click at [881, 475] on button "結帳" at bounding box center [873, 483] width 54 height 30
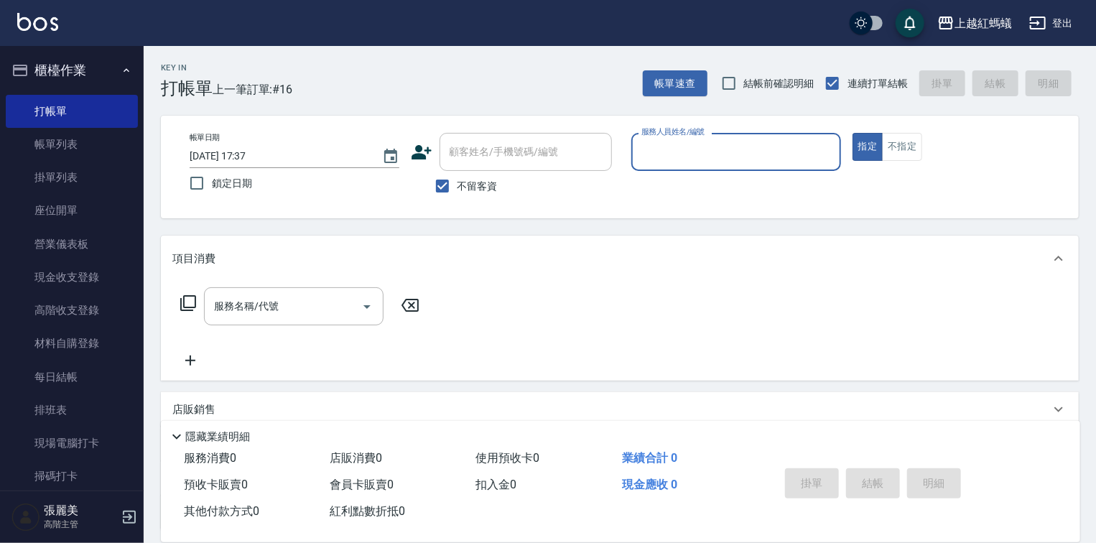
click at [696, 162] on input "服務人員姓名/編號" at bounding box center [736, 151] width 197 height 25
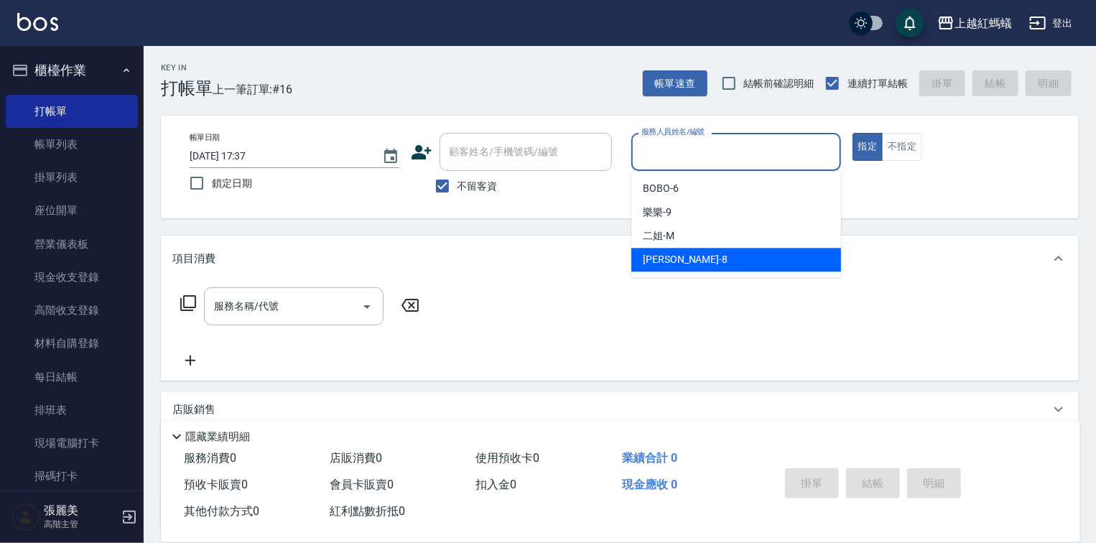
click at [679, 253] on div "[PERSON_NAME] -8" at bounding box center [736, 260] width 210 height 24
type input "[PERSON_NAME]-8"
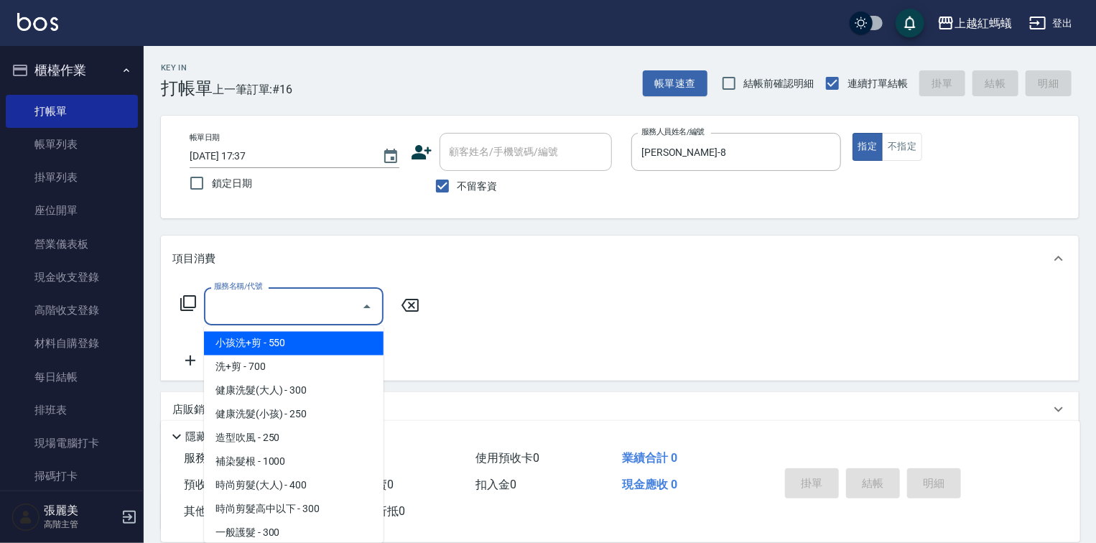
click at [316, 296] on input "服務名稱/代號" at bounding box center [282, 306] width 145 height 25
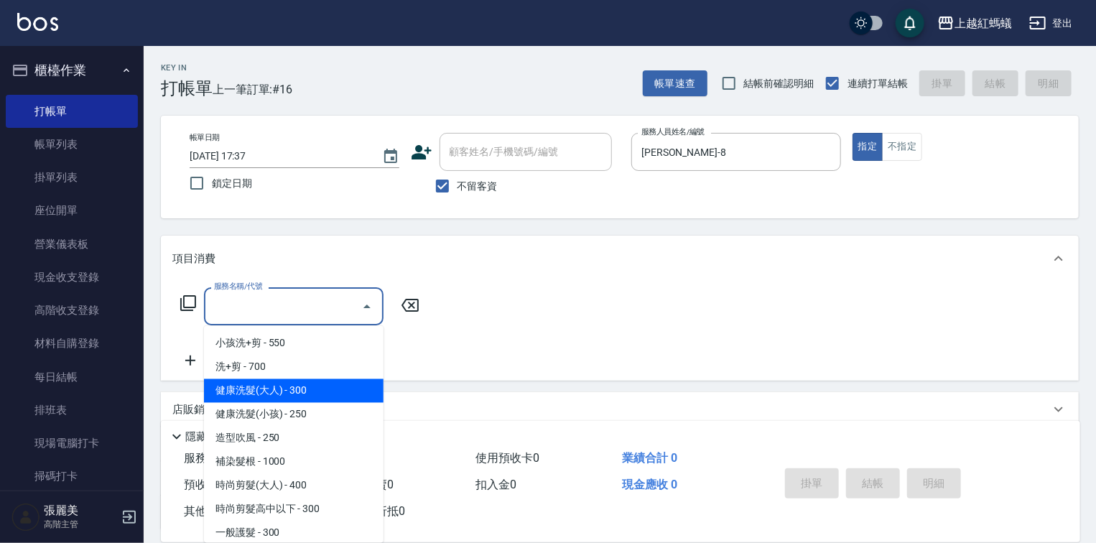
click at [326, 391] on span "健康洗髮(大人) - 300" at bounding box center [293, 391] width 179 height 24
type input "健康洗髮(大人)(201)"
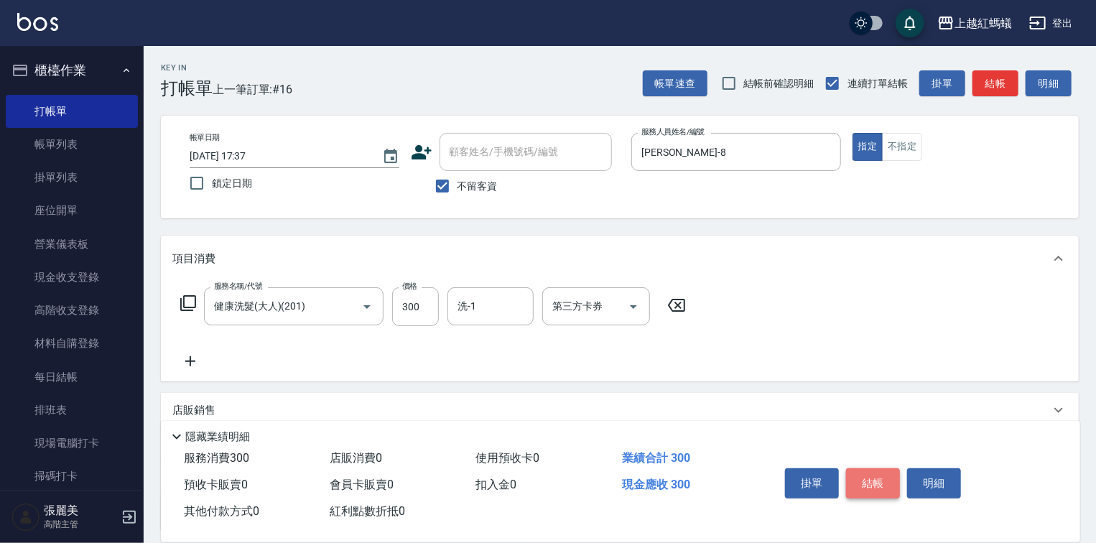
click at [862, 471] on button "結帳" at bounding box center [873, 483] width 54 height 30
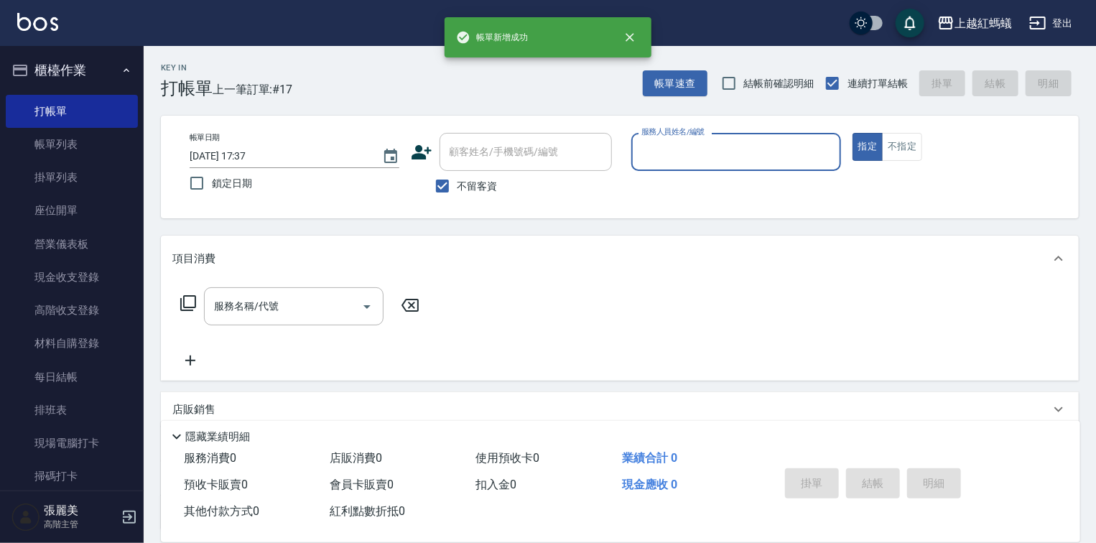
click at [720, 151] on input "服務人員姓名/編號" at bounding box center [736, 151] width 197 height 25
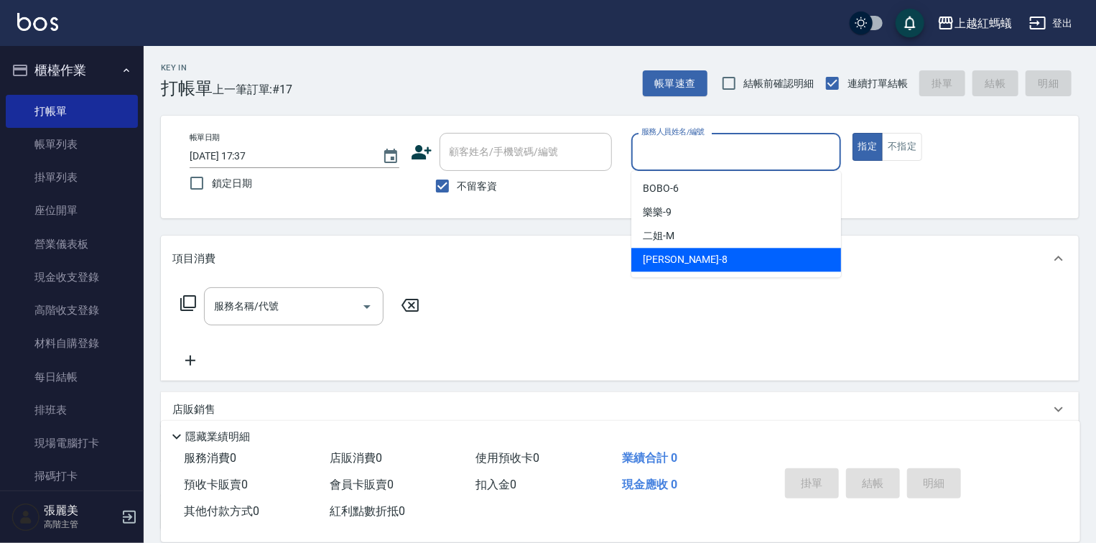
click at [697, 269] on div "[PERSON_NAME] -8" at bounding box center [736, 260] width 210 height 24
type input "[PERSON_NAME]-8"
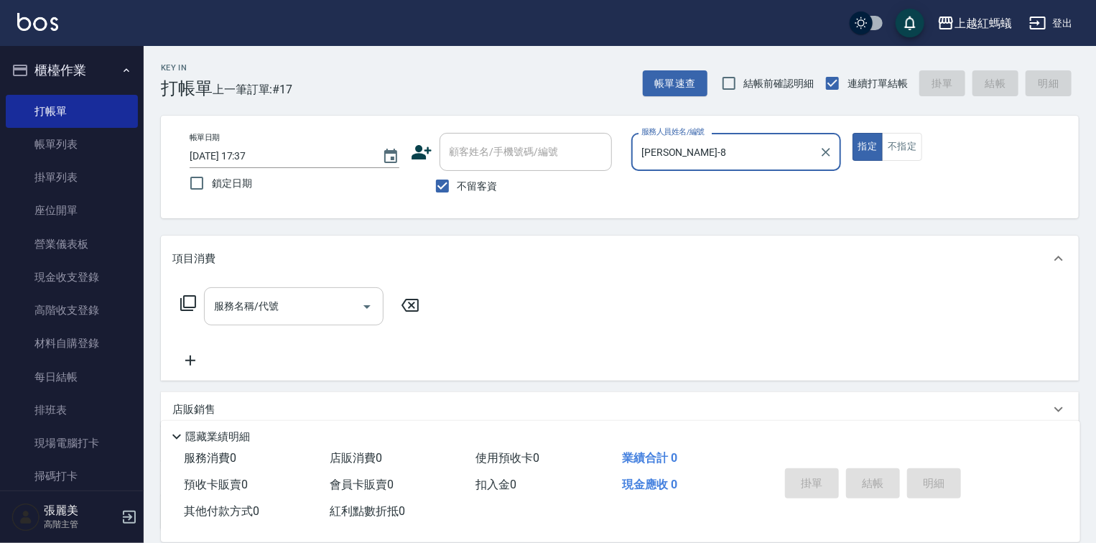
click at [312, 297] on input "服務名稱/代號" at bounding box center [282, 306] width 145 height 25
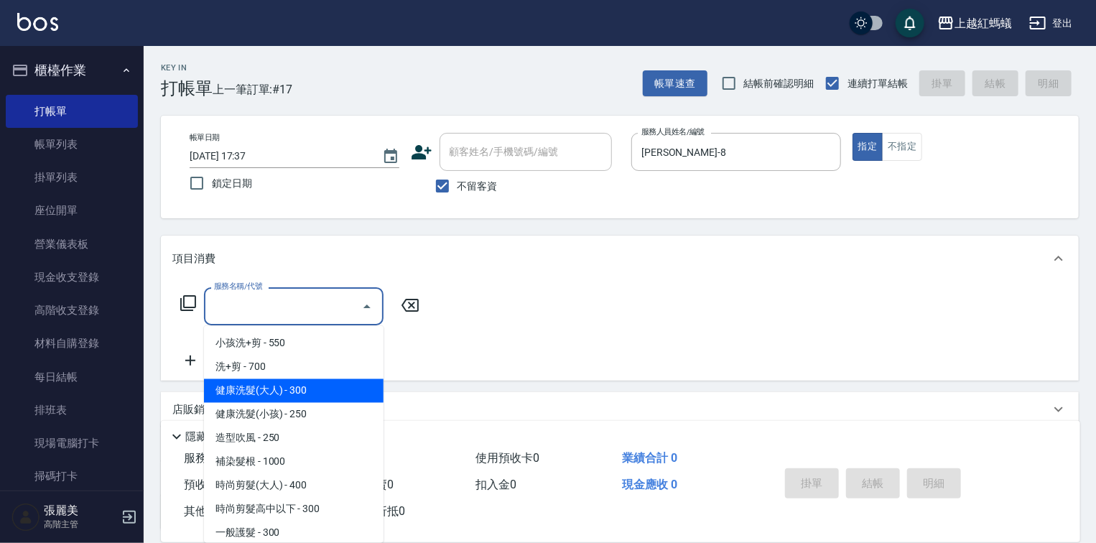
click at [313, 391] on span "健康洗髮(大人) - 300" at bounding box center [293, 391] width 179 height 24
type input "健康洗髮(大人)(201)"
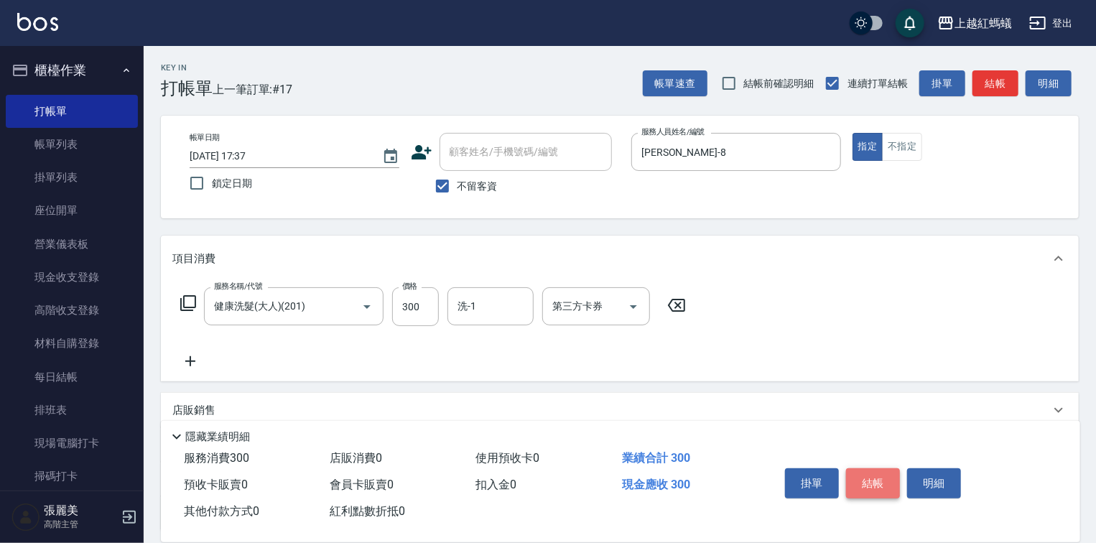
click at [886, 480] on button "結帳" at bounding box center [873, 483] width 54 height 30
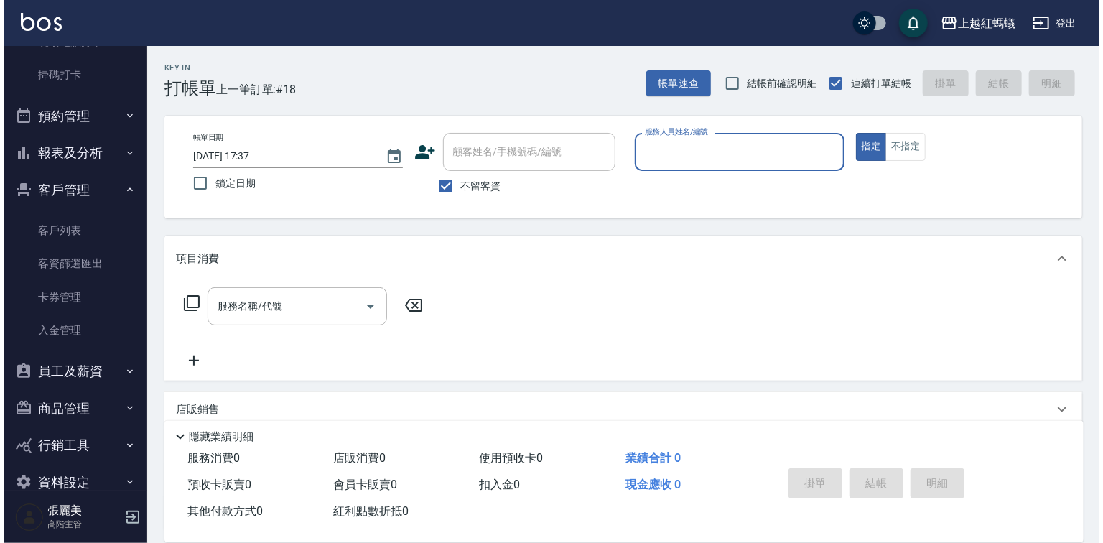
scroll to position [402, 0]
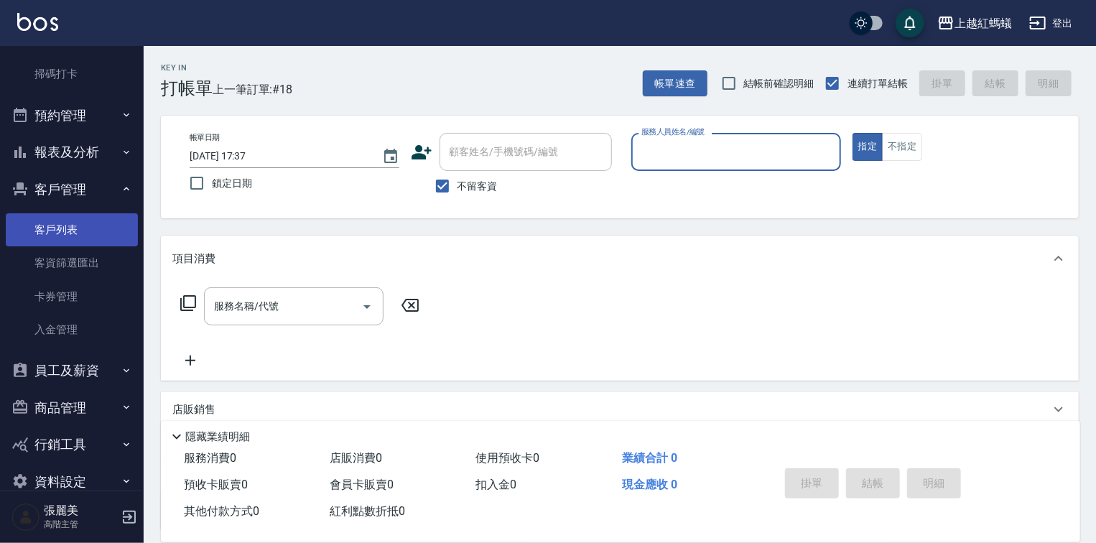
click at [71, 226] on link "客戶列表" at bounding box center [72, 229] width 132 height 33
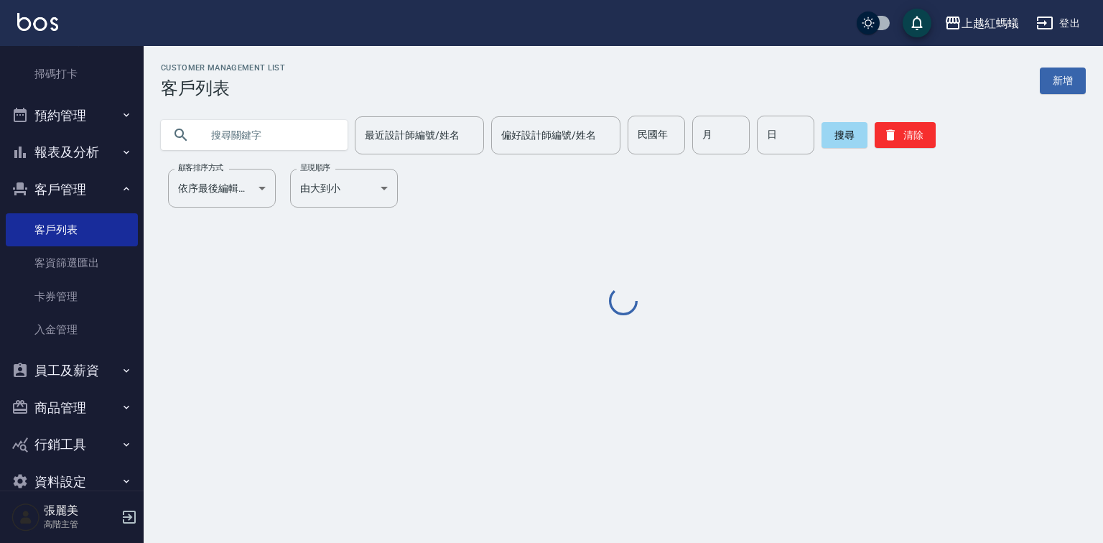
click at [220, 146] on input "text" at bounding box center [268, 135] width 135 height 39
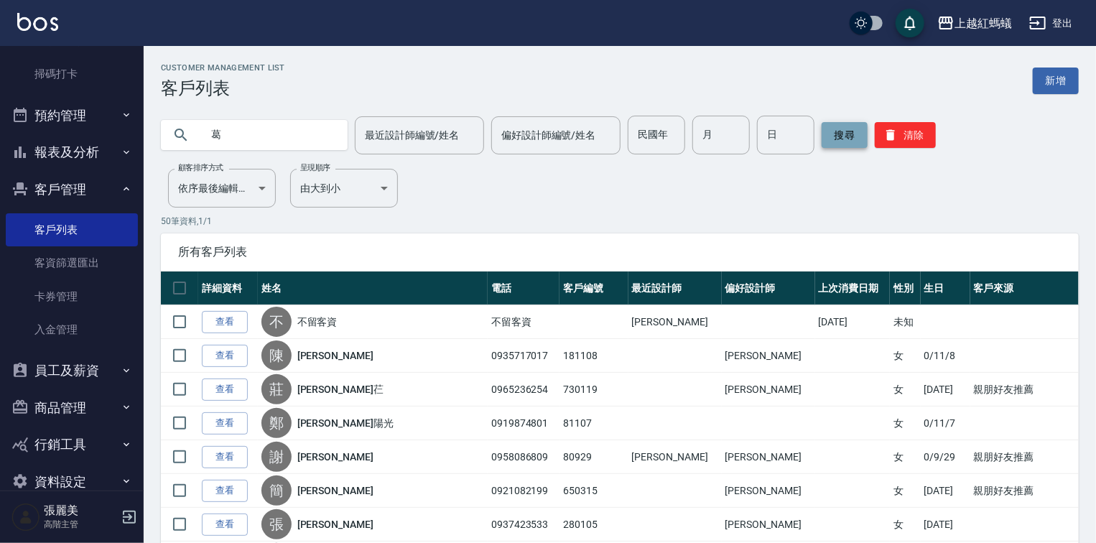
type input "葛"
click at [839, 137] on button "搜尋" at bounding box center [844, 135] width 46 height 26
